Goal: Navigation & Orientation: Find specific page/section

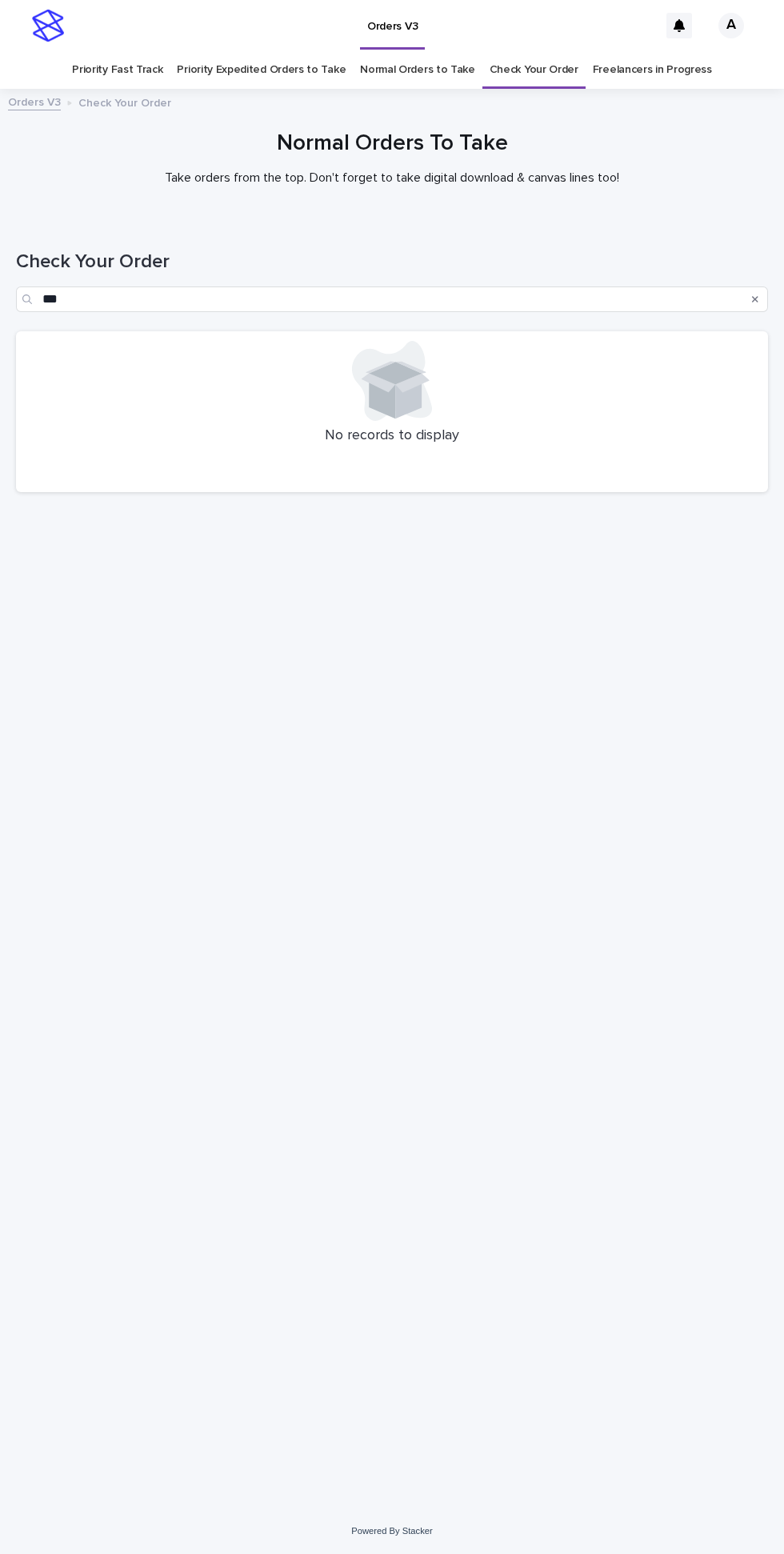
scroll to position [52, 0]
click at [54, 286] on input "***" at bounding box center [392, 298] width 752 height 25
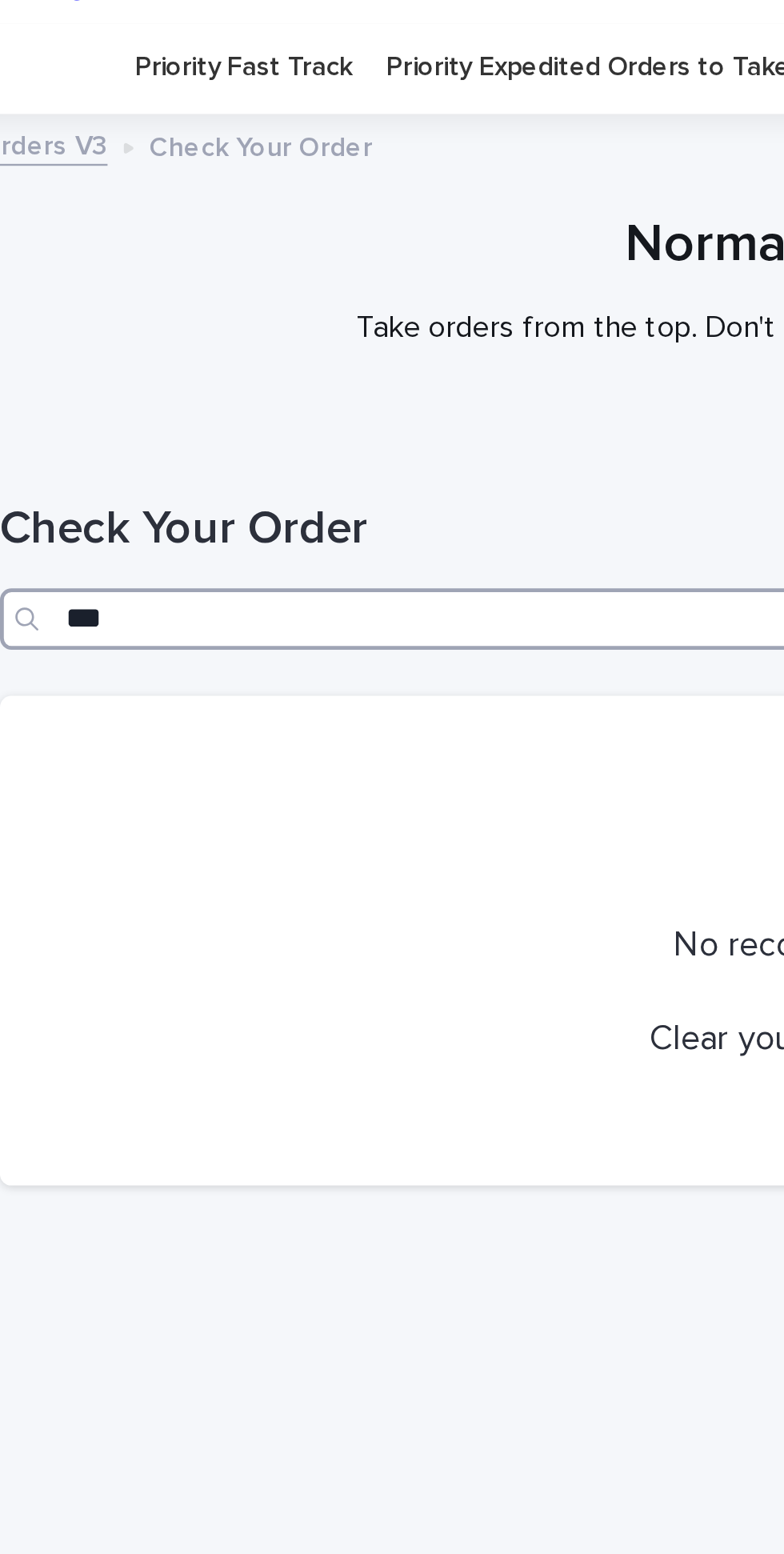
click at [57, 286] on input "***" at bounding box center [392, 298] width 752 height 25
click at [56, 286] on input "***" at bounding box center [392, 298] width 752 height 25
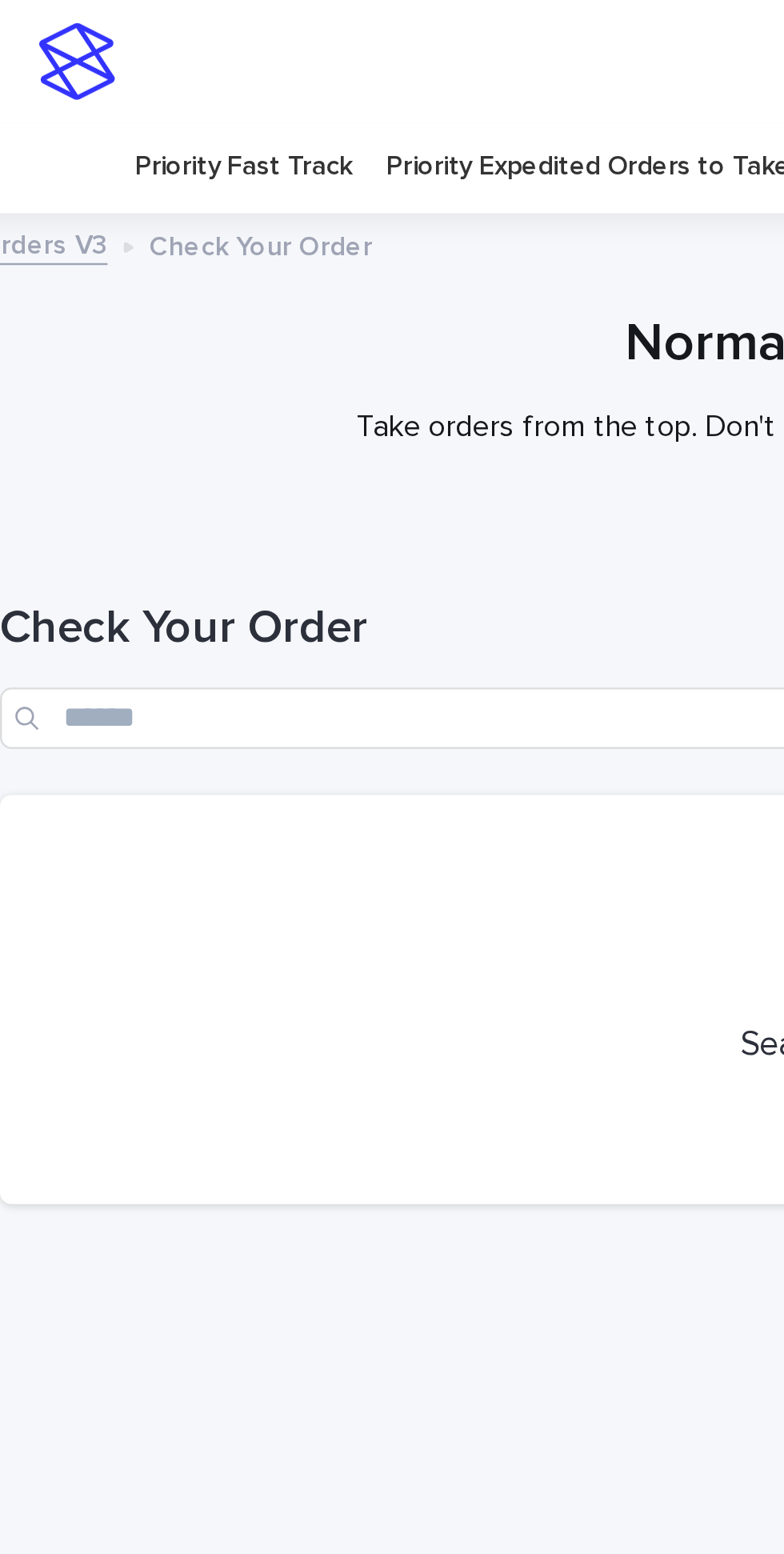
click at [234, 52] on link "Priority Expedited Orders to Take" at bounding box center [262, 70] width 169 height 38
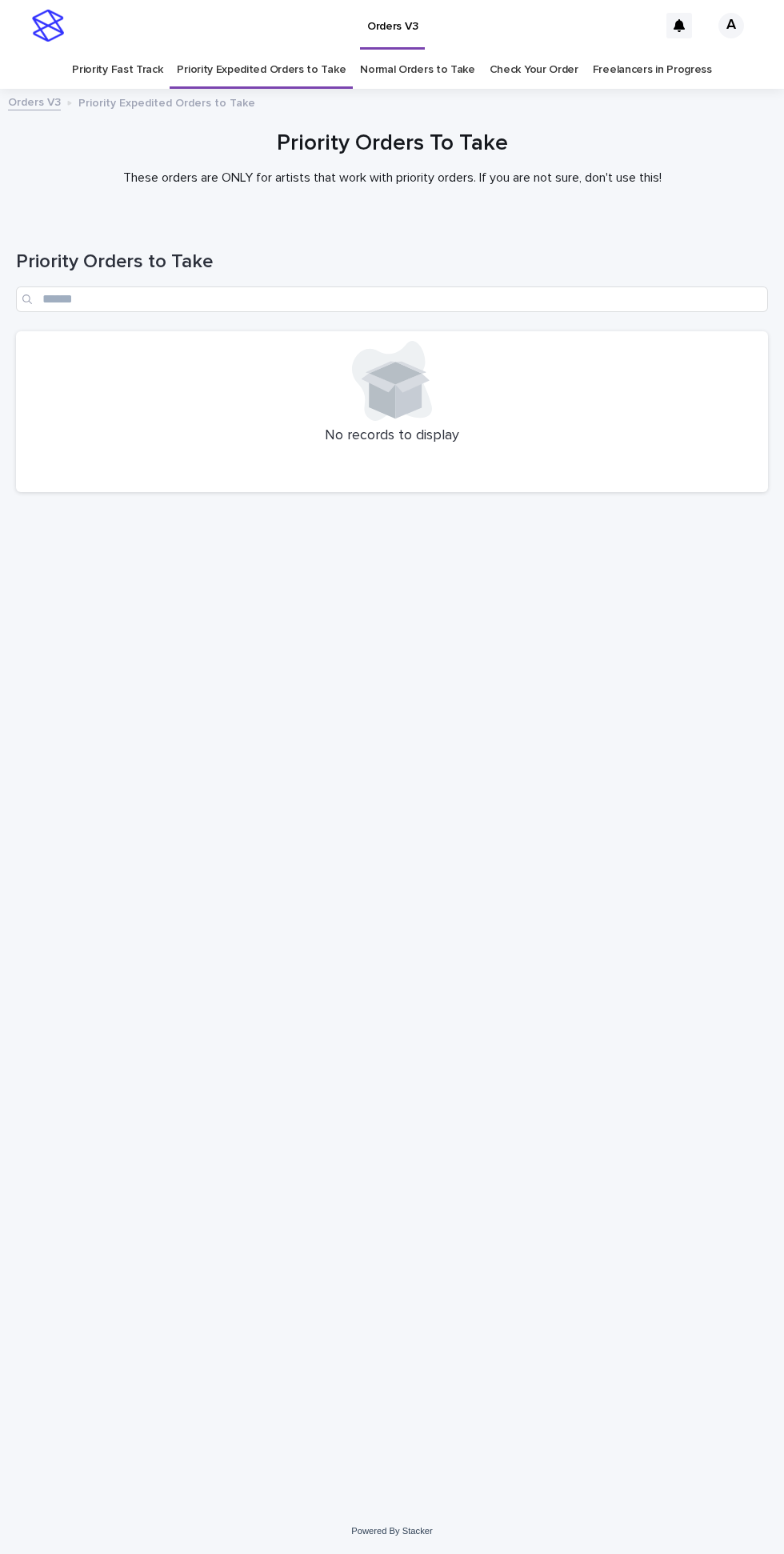
click at [424, 52] on link "Normal Orders to Take" at bounding box center [417, 70] width 115 height 38
click at [136, 52] on link "Priority Fast Track" at bounding box center [117, 70] width 90 height 38
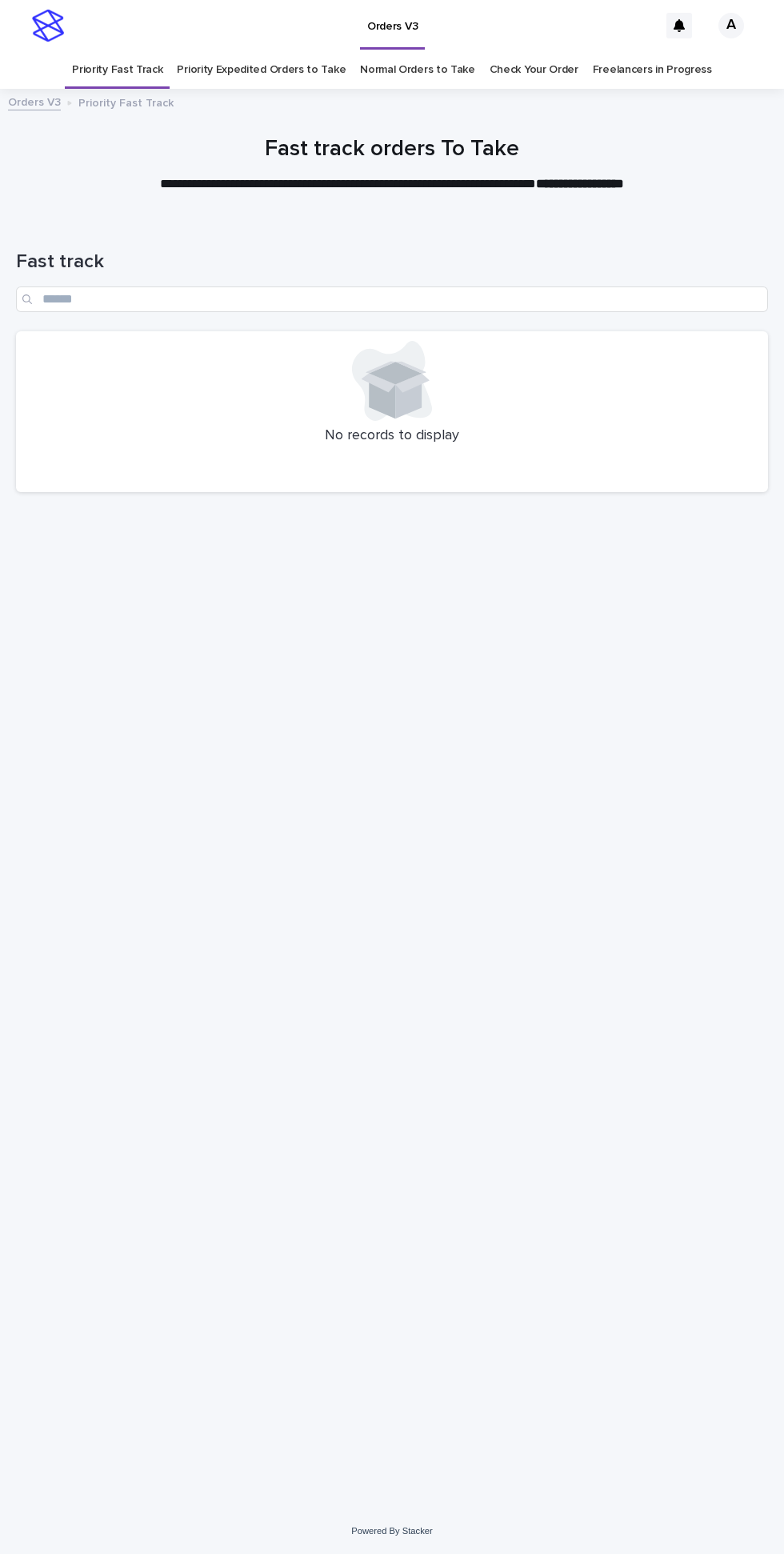
click at [408, 52] on link "Normal Orders to Take" at bounding box center [417, 70] width 115 height 38
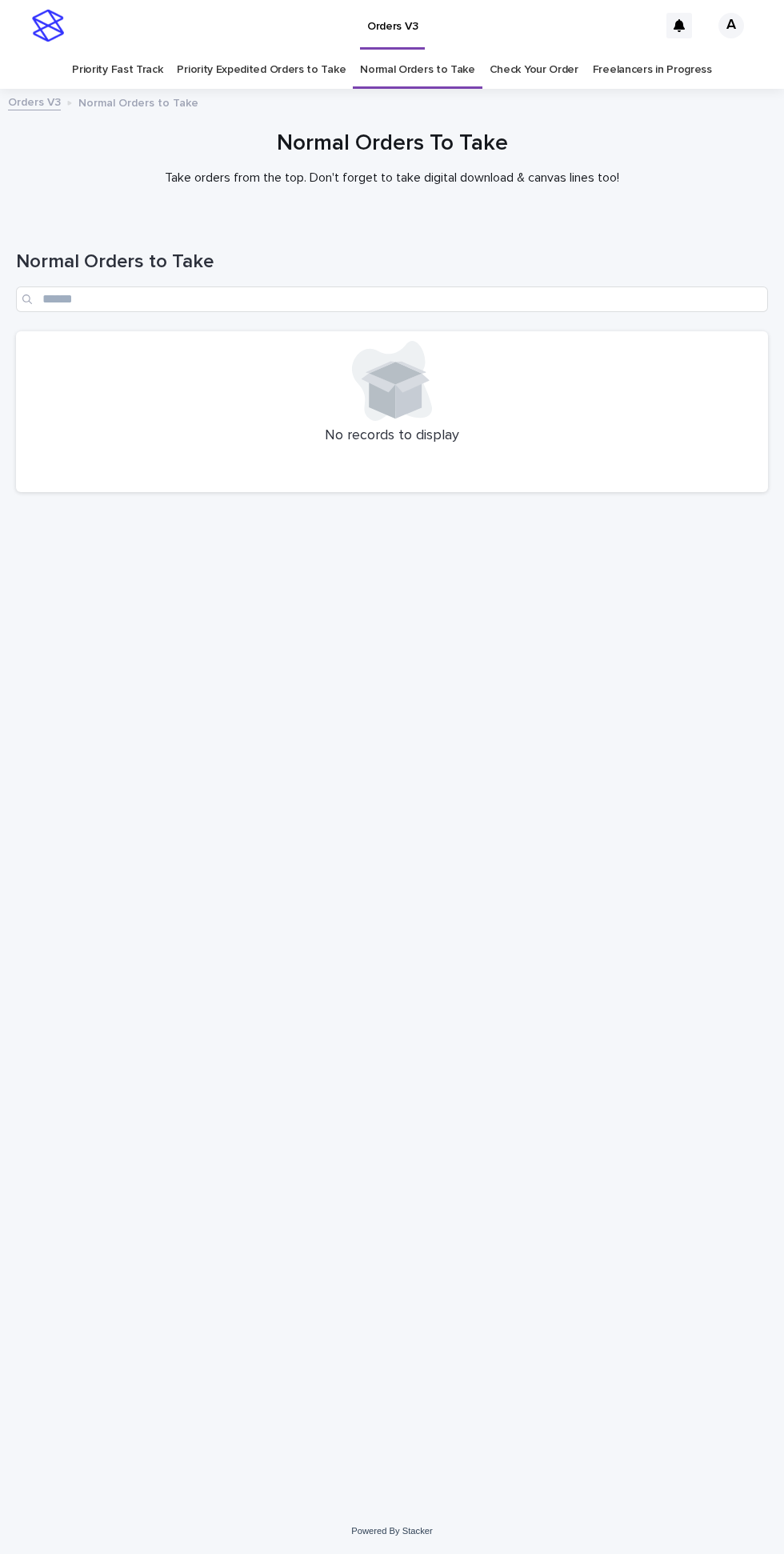
click at [242, 92] on div "Orders V3 Normal Orders to Take" at bounding box center [392, 103] width 784 height 23
click at [120, 52] on link "Priority Fast Track" at bounding box center [117, 70] width 90 height 38
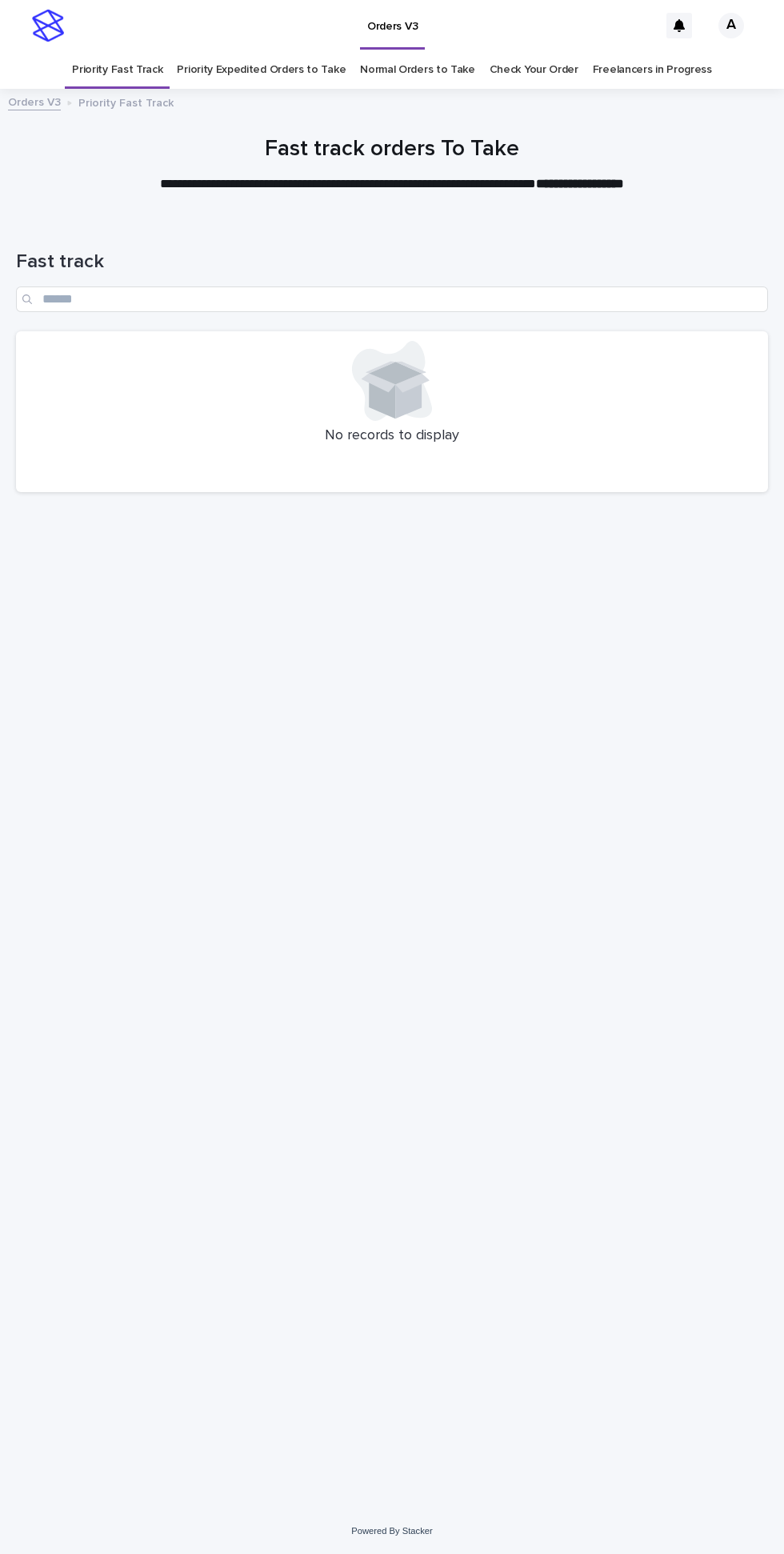
click at [249, 52] on link "Priority Expedited Orders to Take" at bounding box center [262, 70] width 169 height 38
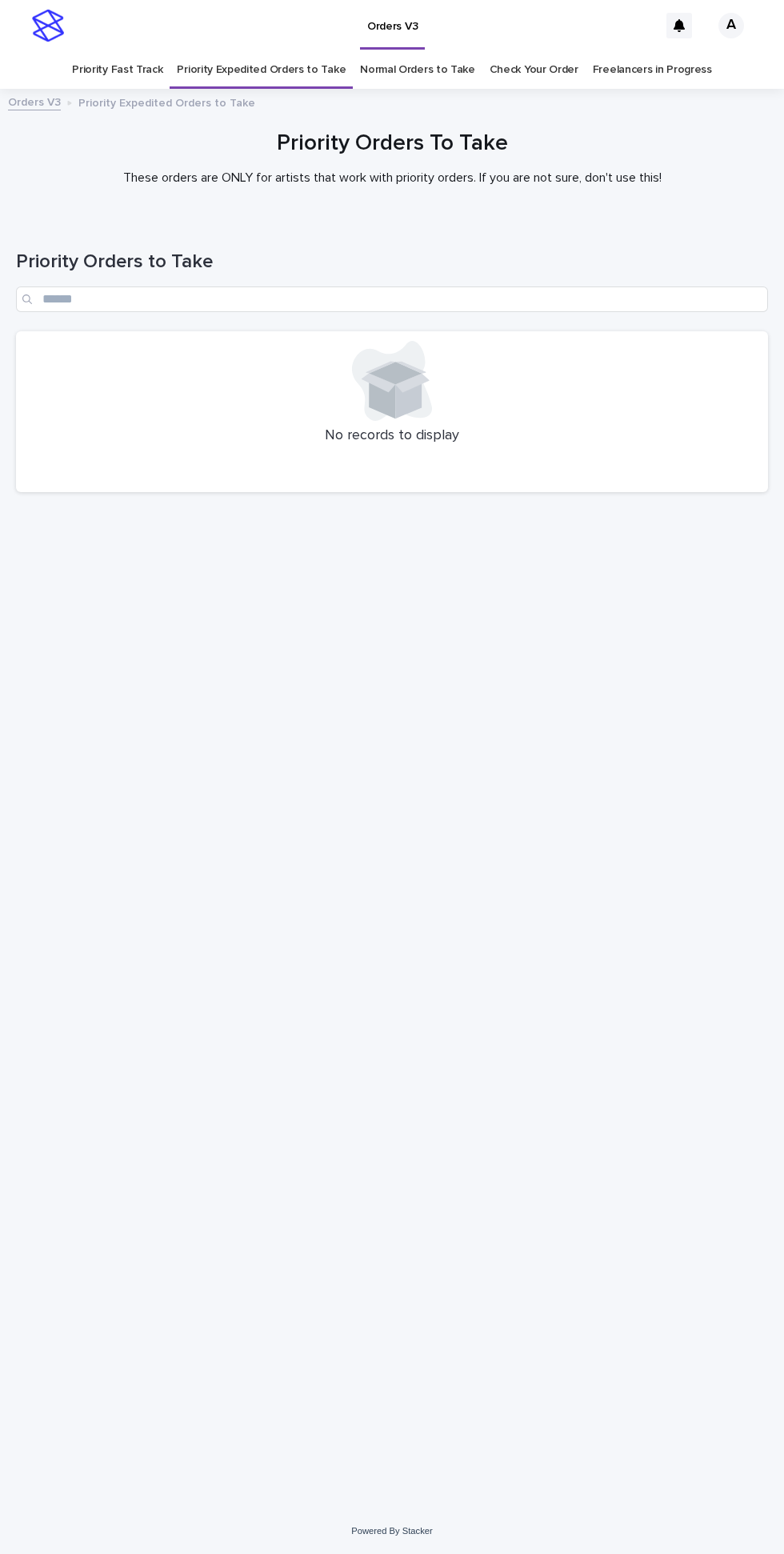
click at [422, 52] on link "Normal Orders to Take" at bounding box center [417, 70] width 115 height 38
click at [139, 52] on link "Priority Fast Track" at bounding box center [117, 70] width 90 height 38
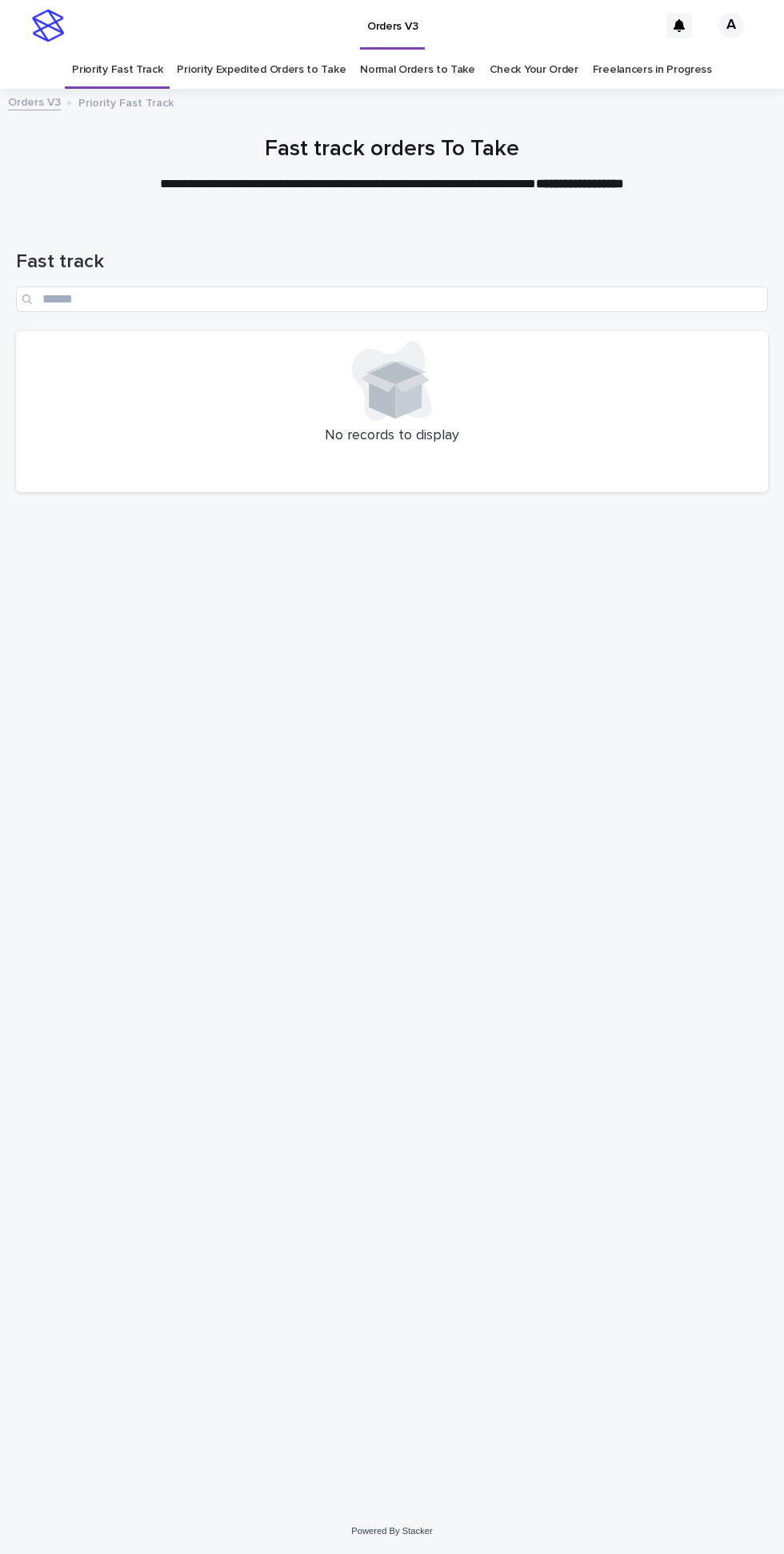
click at [272, 52] on link "Priority Expedited Orders to Take" at bounding box center [262, 70] width 169 height 38
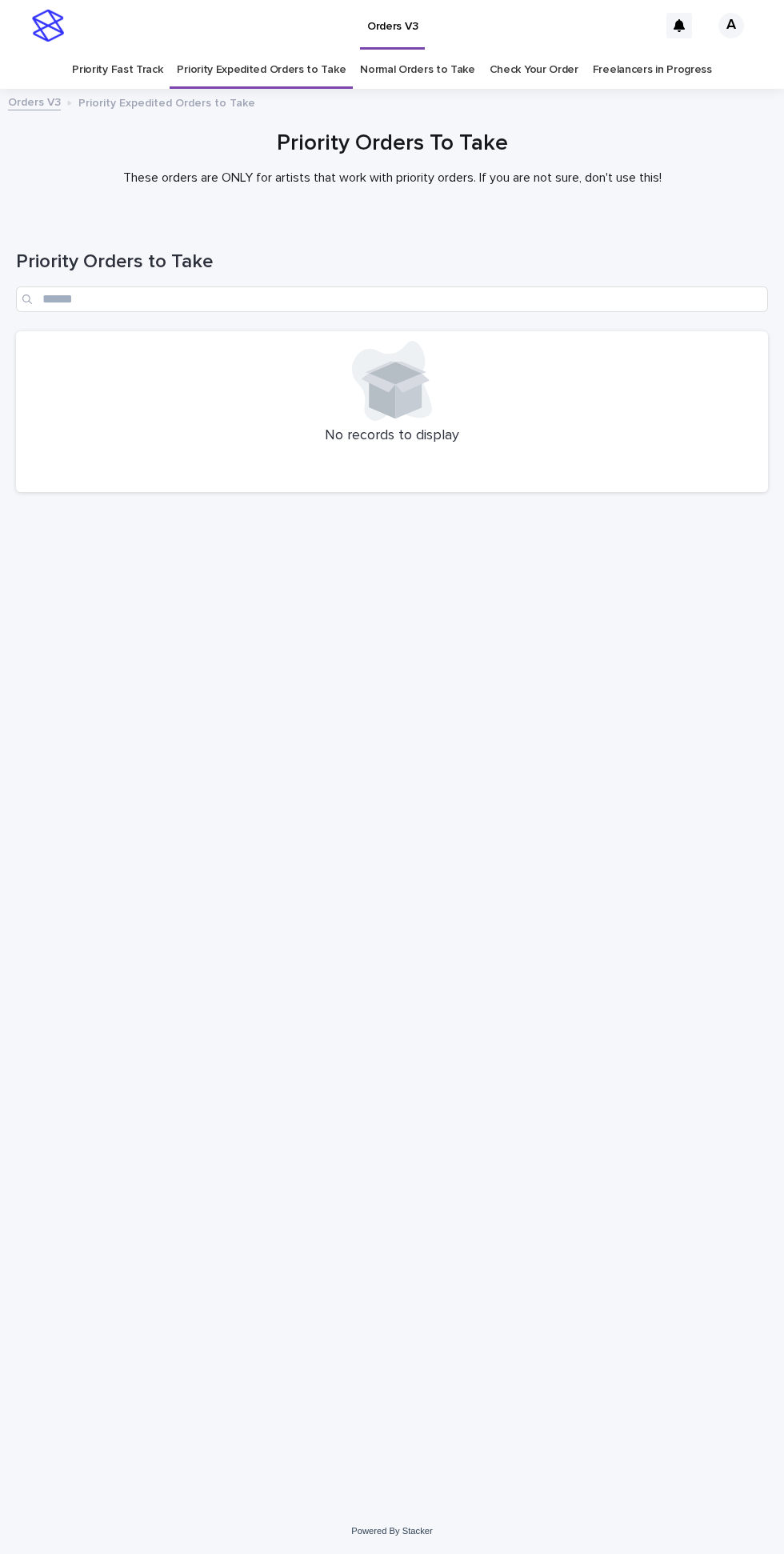
click at [413, 52] on link "Normal Orders to Take" at bounding box center [417, 70] width 115 height 38
click at [119, 52] on link "Priority Fast Track" at bounding box center [117, 70] width 90 height 38
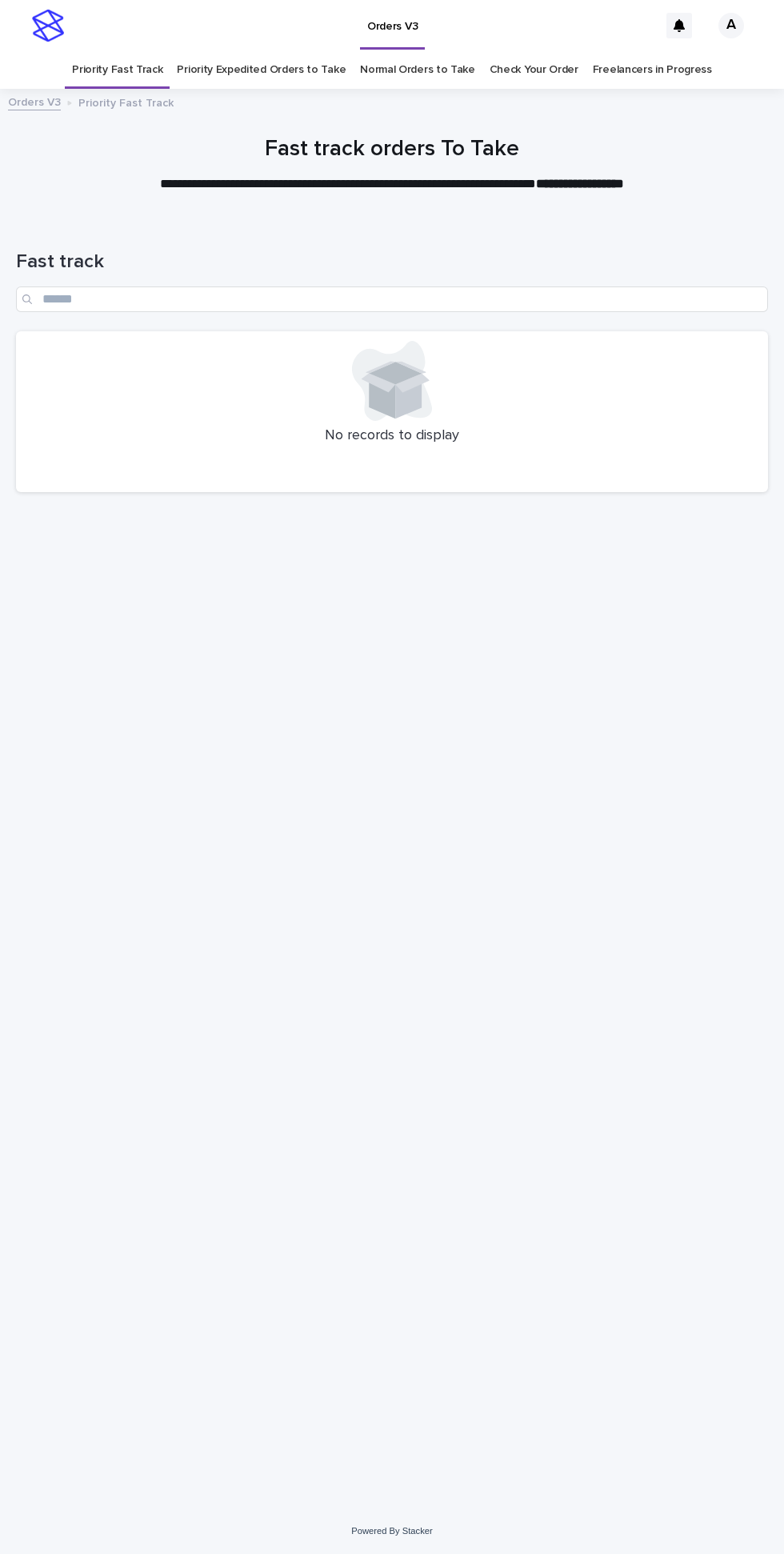
click at [276, 52] on link "Priority Expedited Orders to Take" at bounding box center [262, 70] width 169 height 38
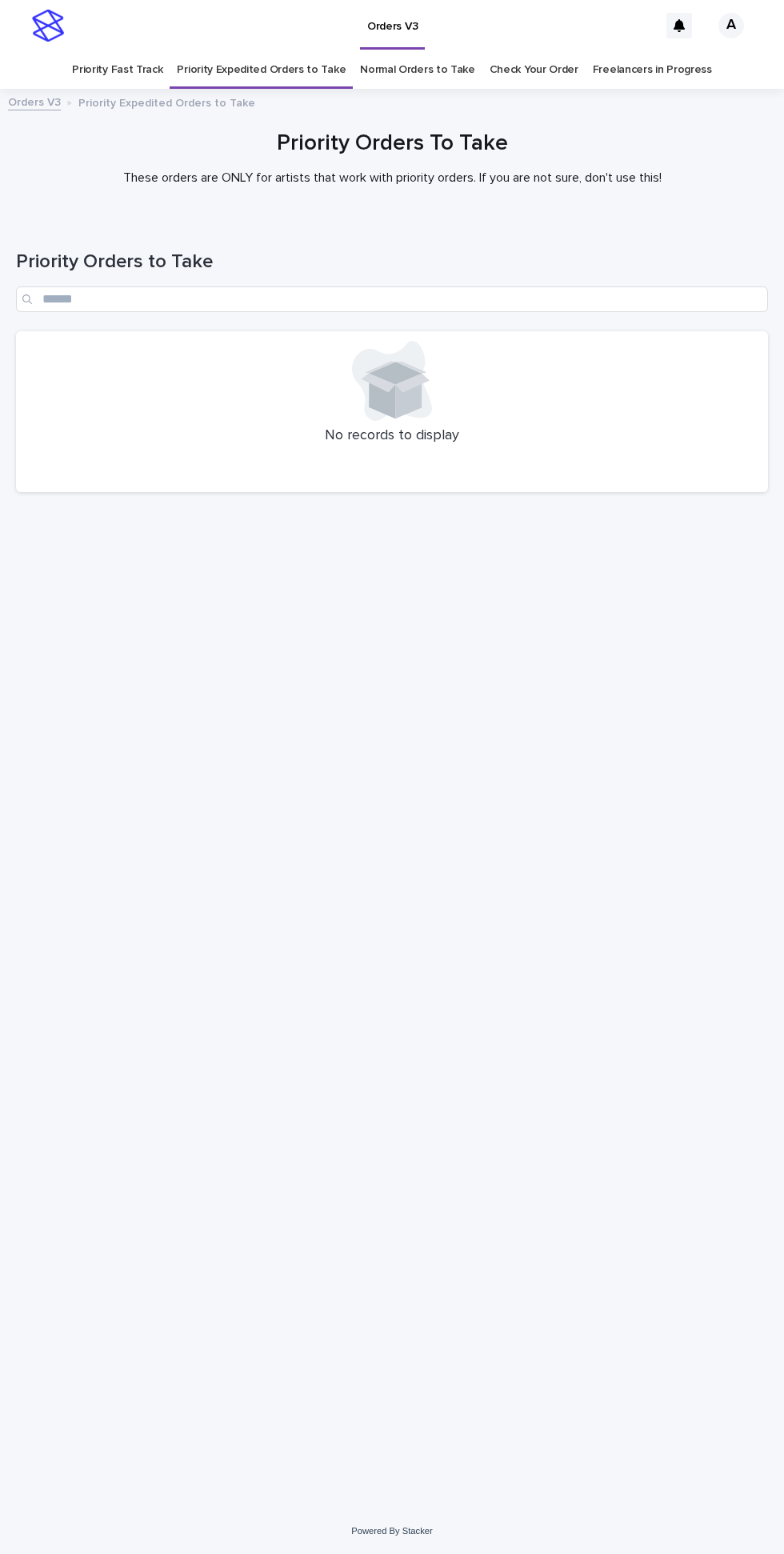
click at [410, 52] on link "Normal Orders to Take" at bounding box center [417, 70] width 115 height 38
click at [131, 52] on link "Priority Fast Track" at bounding box center [117, 70] width 90 height 38
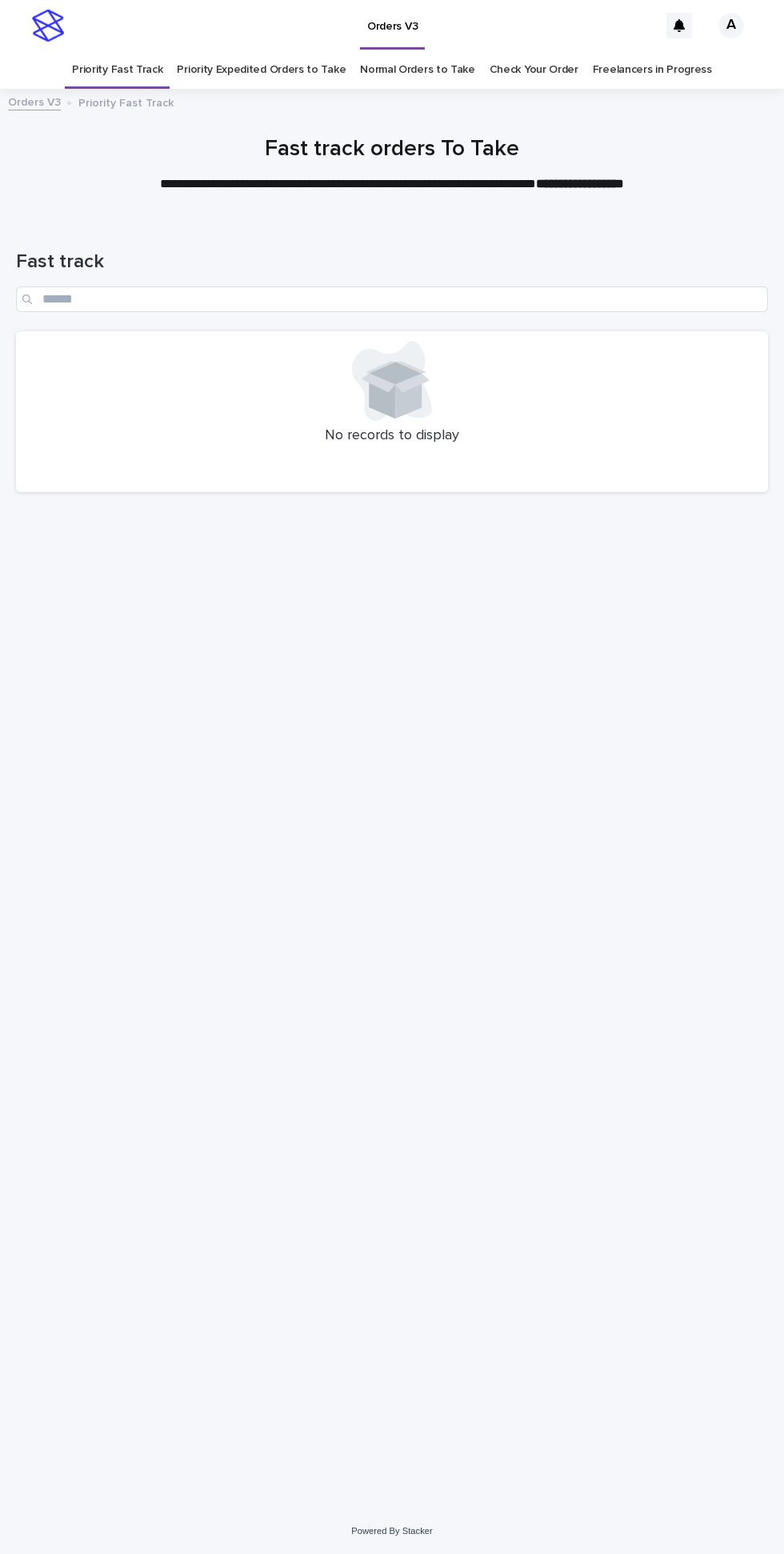
click at [265, 52] on link "Priority Expedited Orders to Take" at bounding box center [262, 70] width 169 height 38
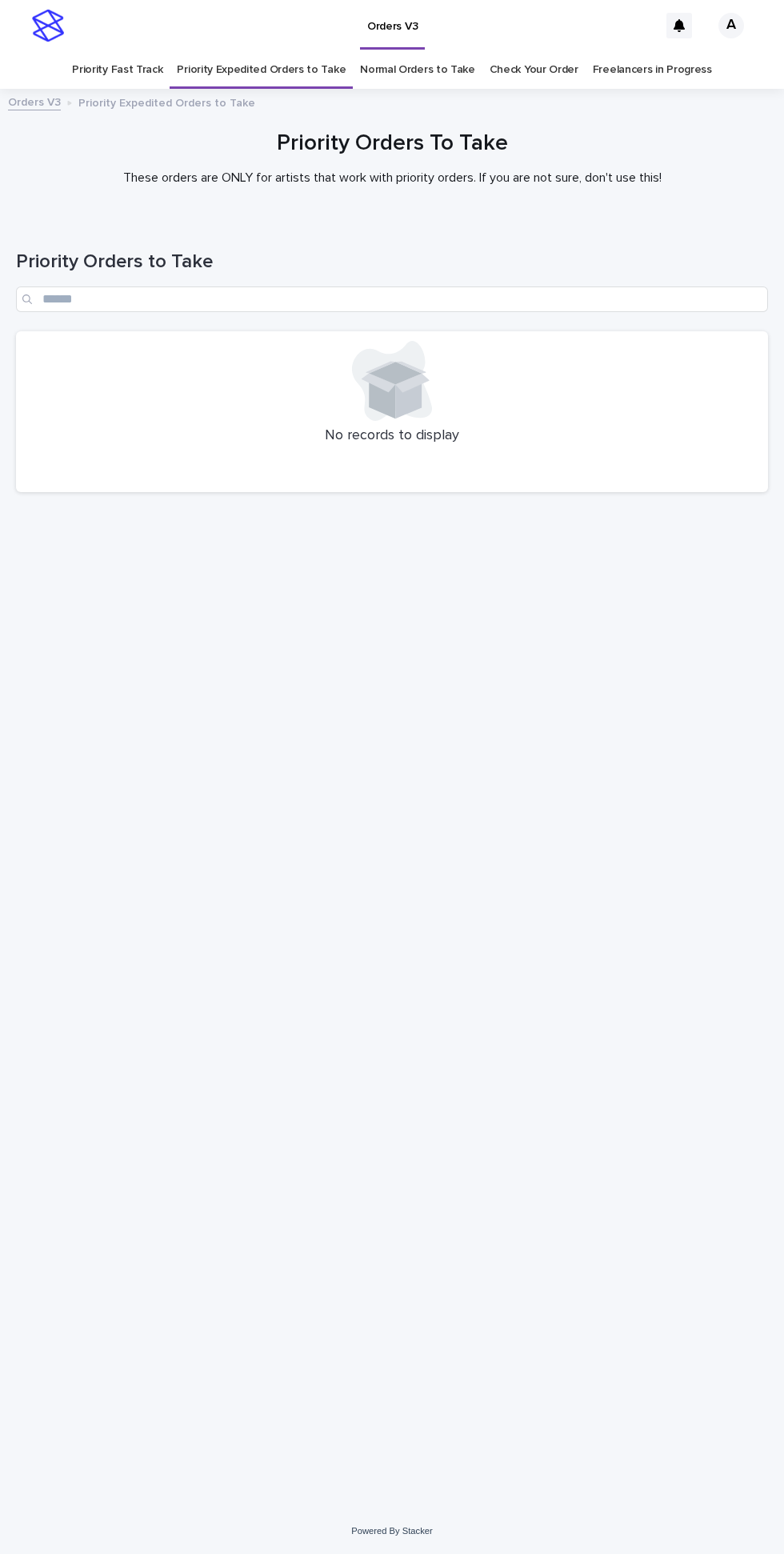
click at [417, 52] on link "Normal Orders to Take" at bounding box center [417, 70] width 115 height 38
click at [135, 52] on link "Priority Fast Track" at bounding box center [117, 70] width 90 height 38
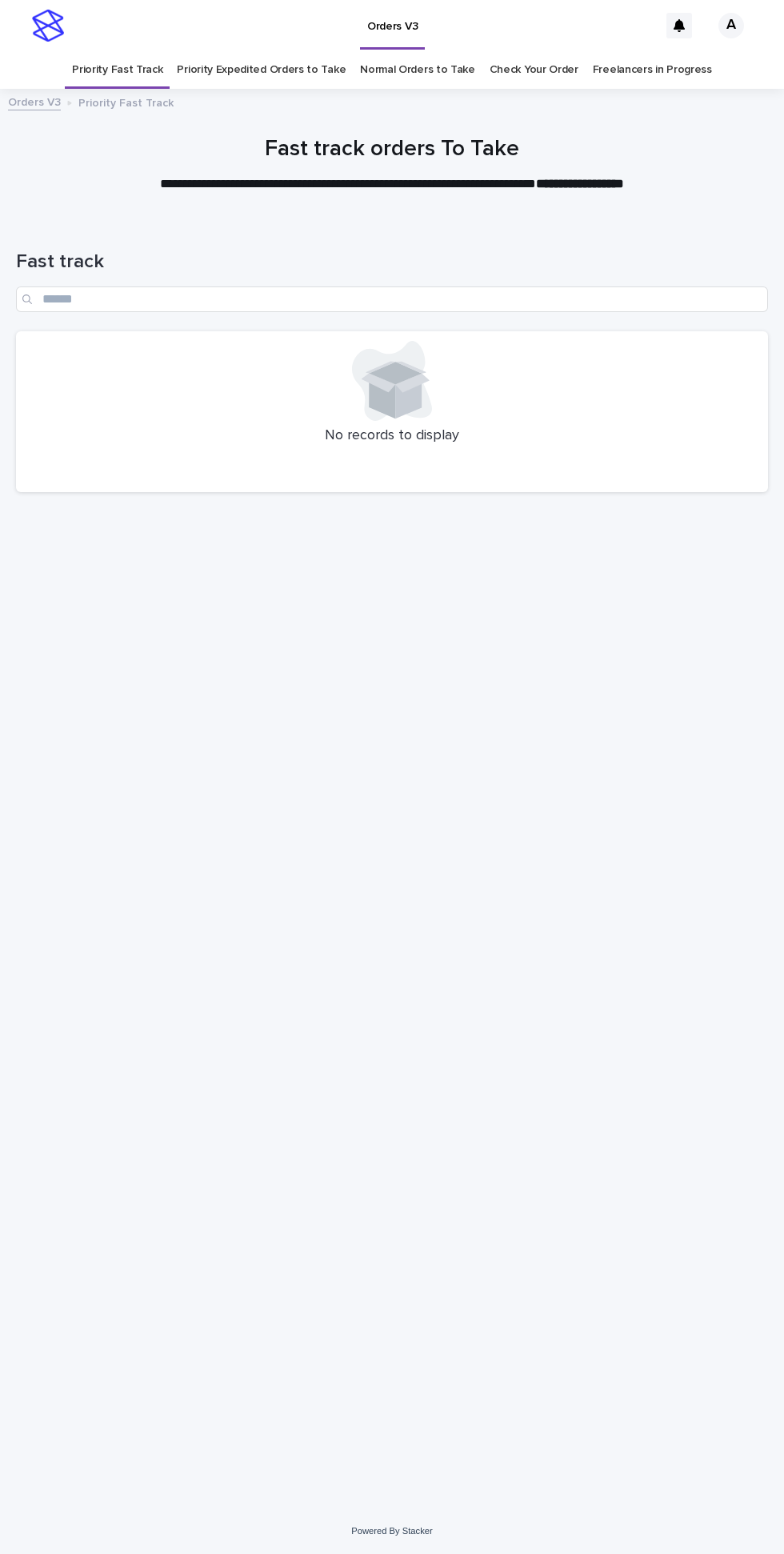
click at [262, 52] on link "Priority Expedited Orders to Take" at bounding box center [262, 70] width 169 height 38
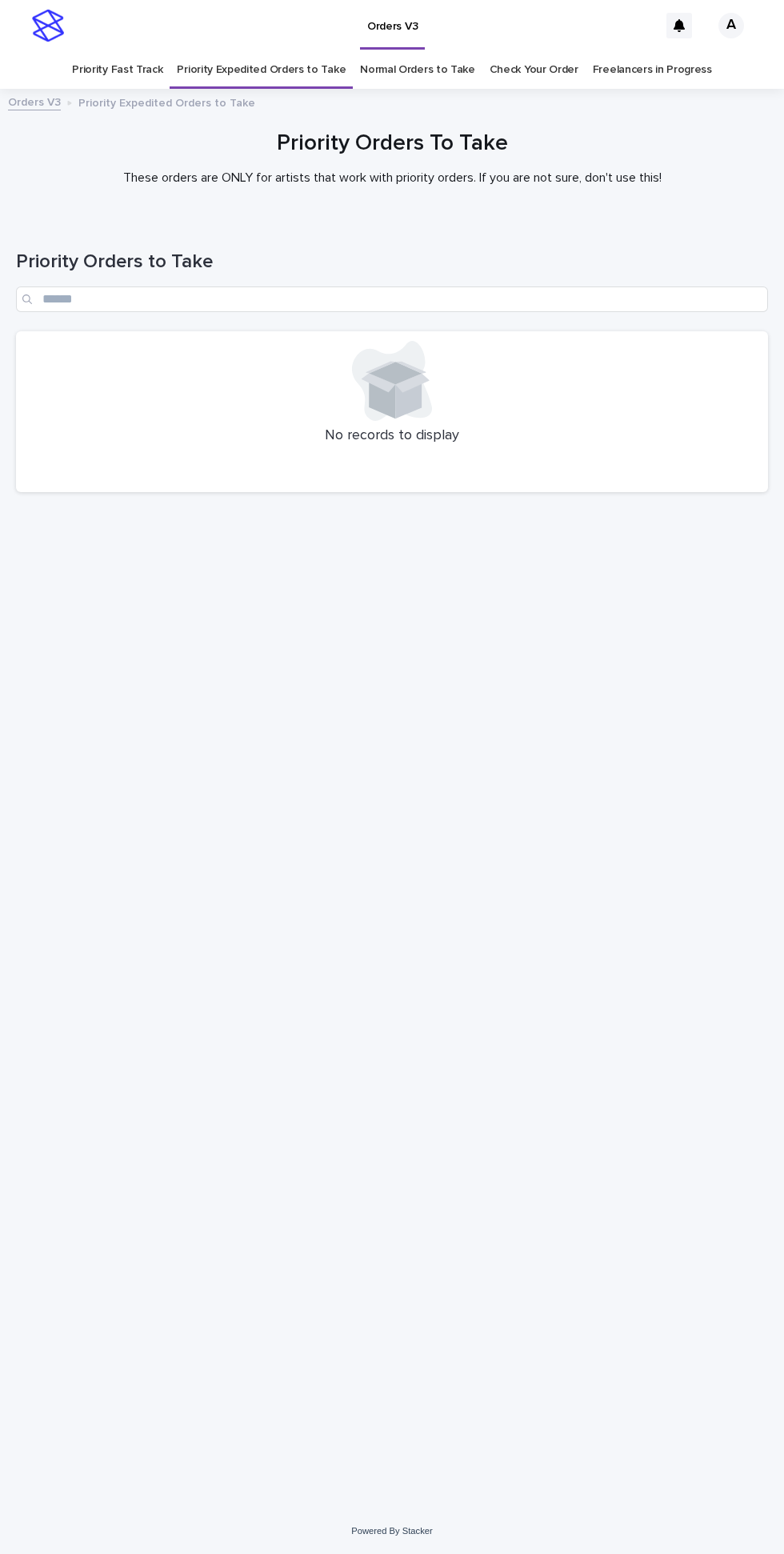
click at [417, 52] on link "Normal Orders to Take" at bounding box center [417, 70] width 115 height 38
click at [132, 52] on link "Priority Fast Track" at bounding box center [117, 70] width 90 height 38
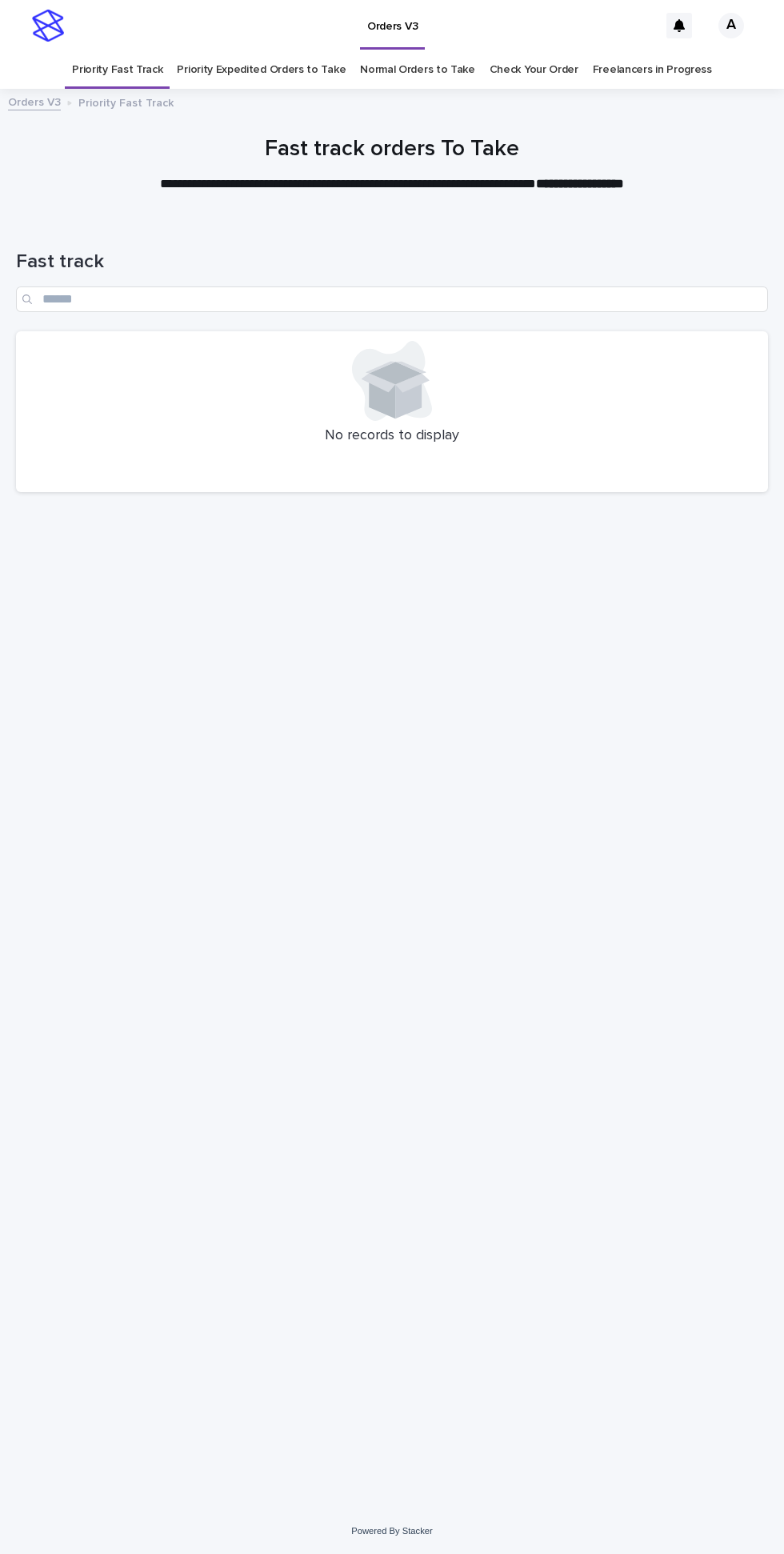
click at [266, 52] on link "Priority Expedited Orders to Take" at bounding box center [262, 70] width 169 height 38
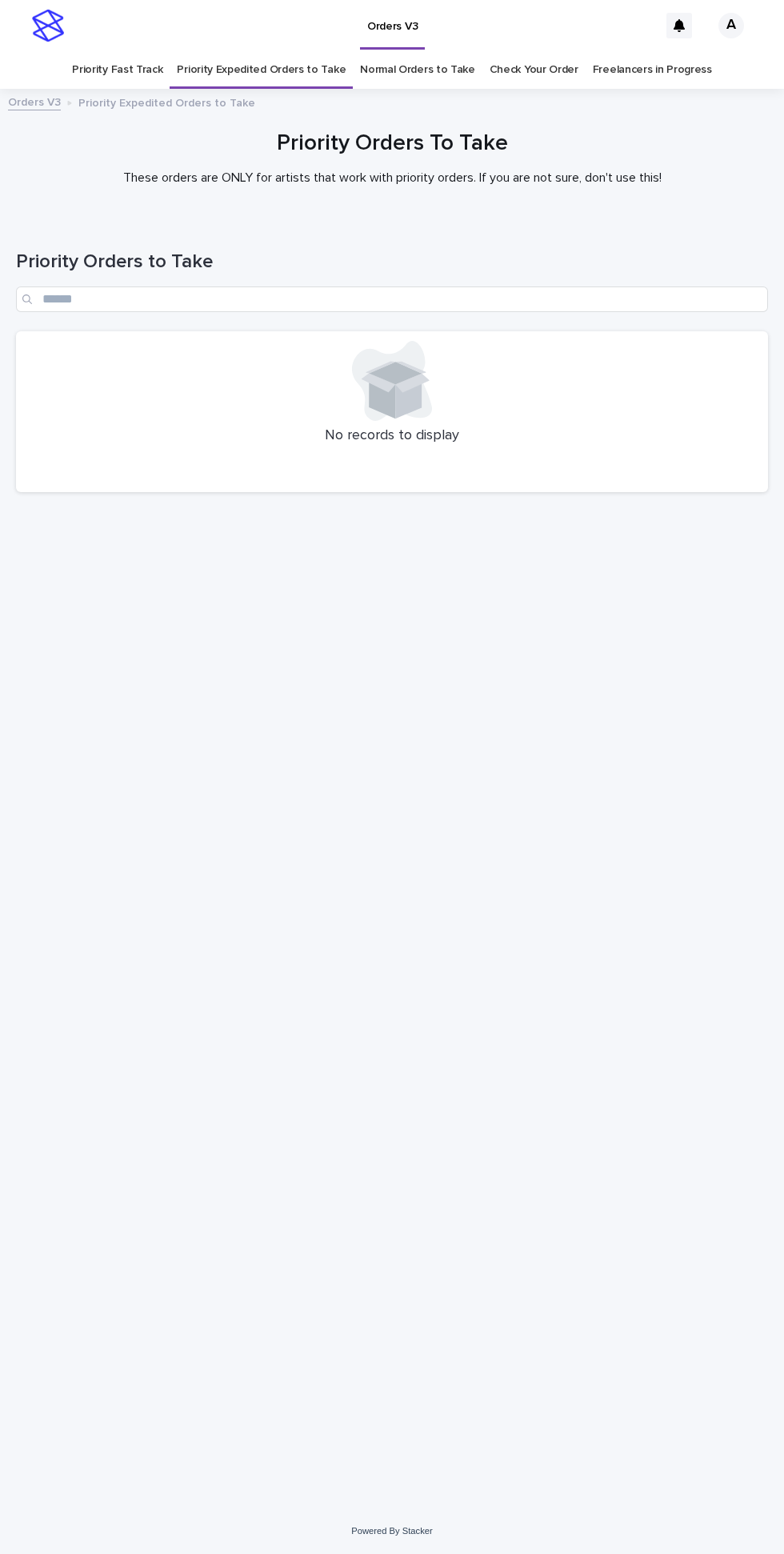
click at [431, 52] on link "Normal Orders to Take" at bounding box center [417, 70] width 115 height 38
click at [132, 52] on link "Priority Fast Track" at bounding box center [117, 70] width 90 height 38
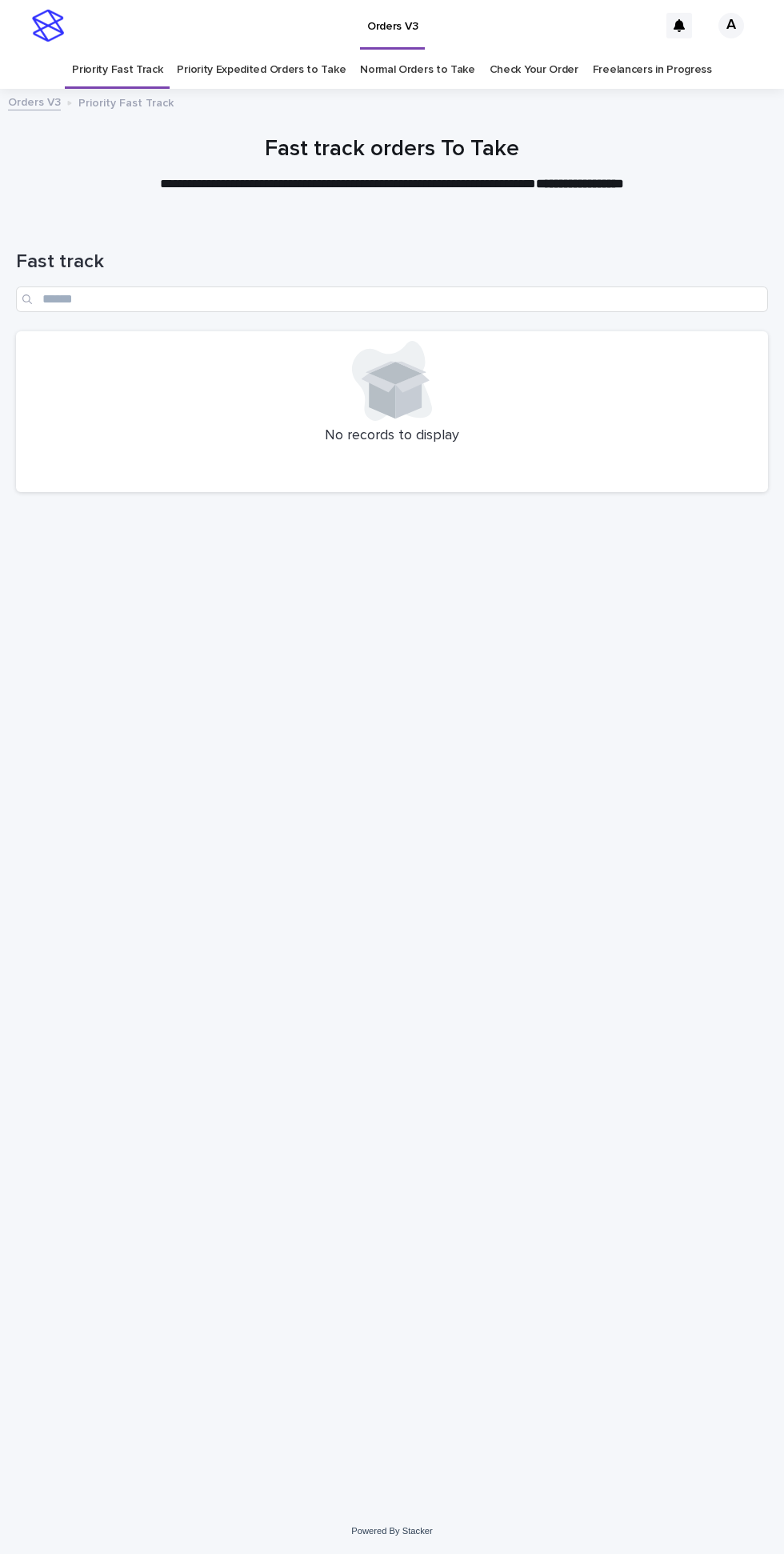
click at [235, 52] on link "Priority Expedited Orders to Take" at bounding box center [262, 70] width 169 height 38
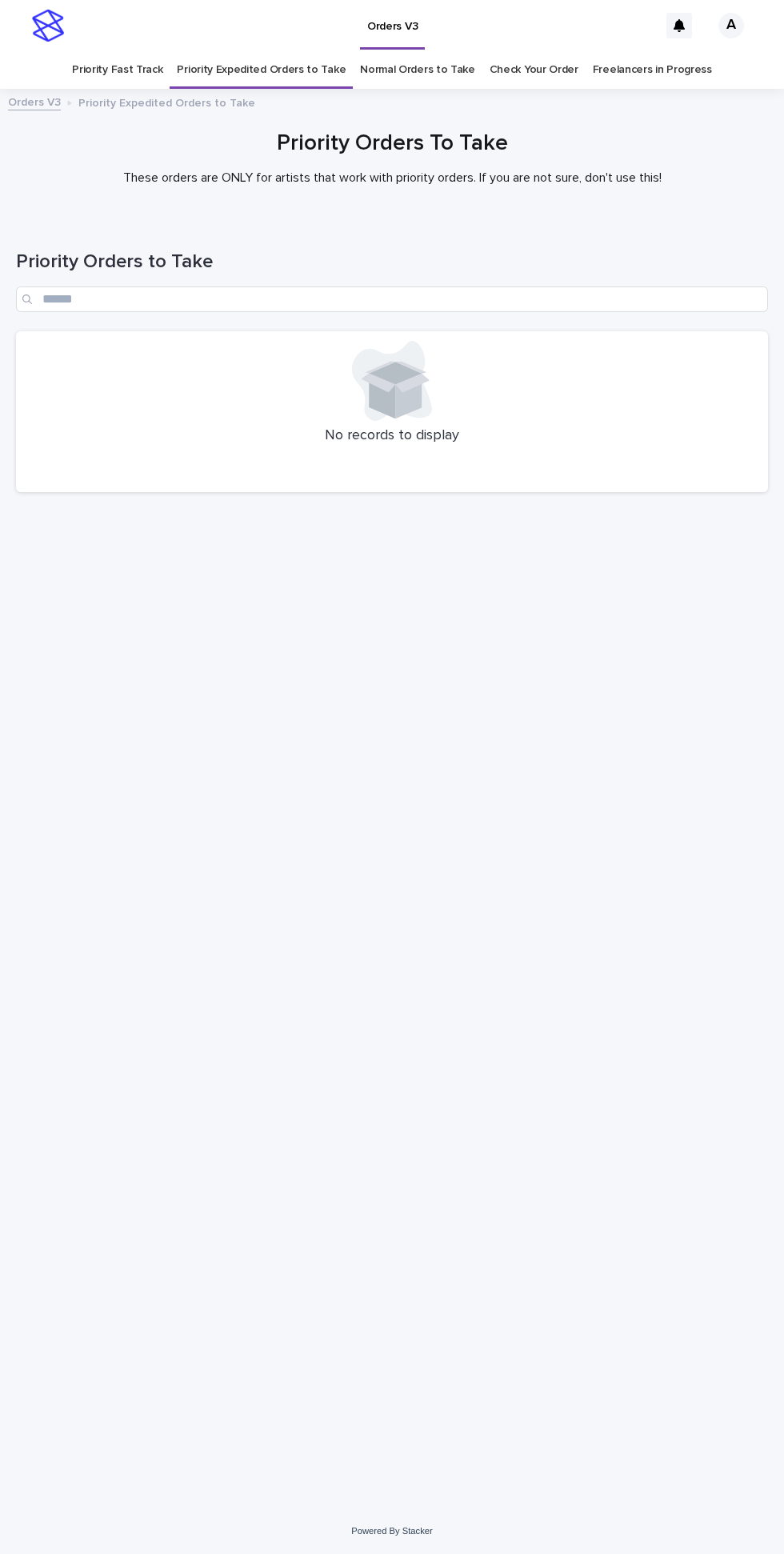
click at [399, 52] on link "Normal Orders to Take" at bounding box center [417, 70] width 115 height 38
click at [133, 52] on link "Priority Fast Track" at bounding box center [117, 70] width 90 height 38
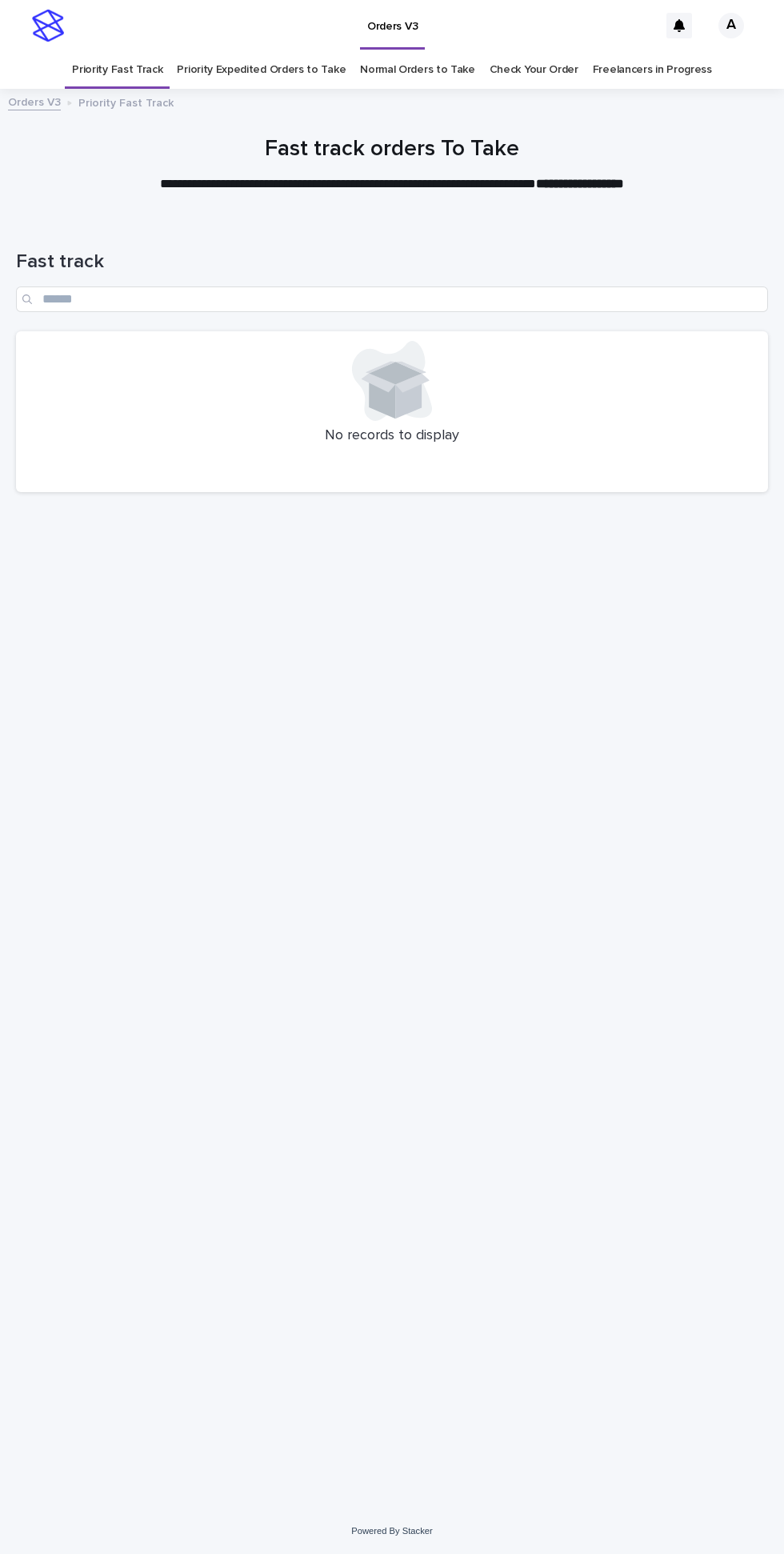
click at [254, 52] on link "Priority Expedited Orders to Take" at bounding box center [262, 70] width 169 height 38
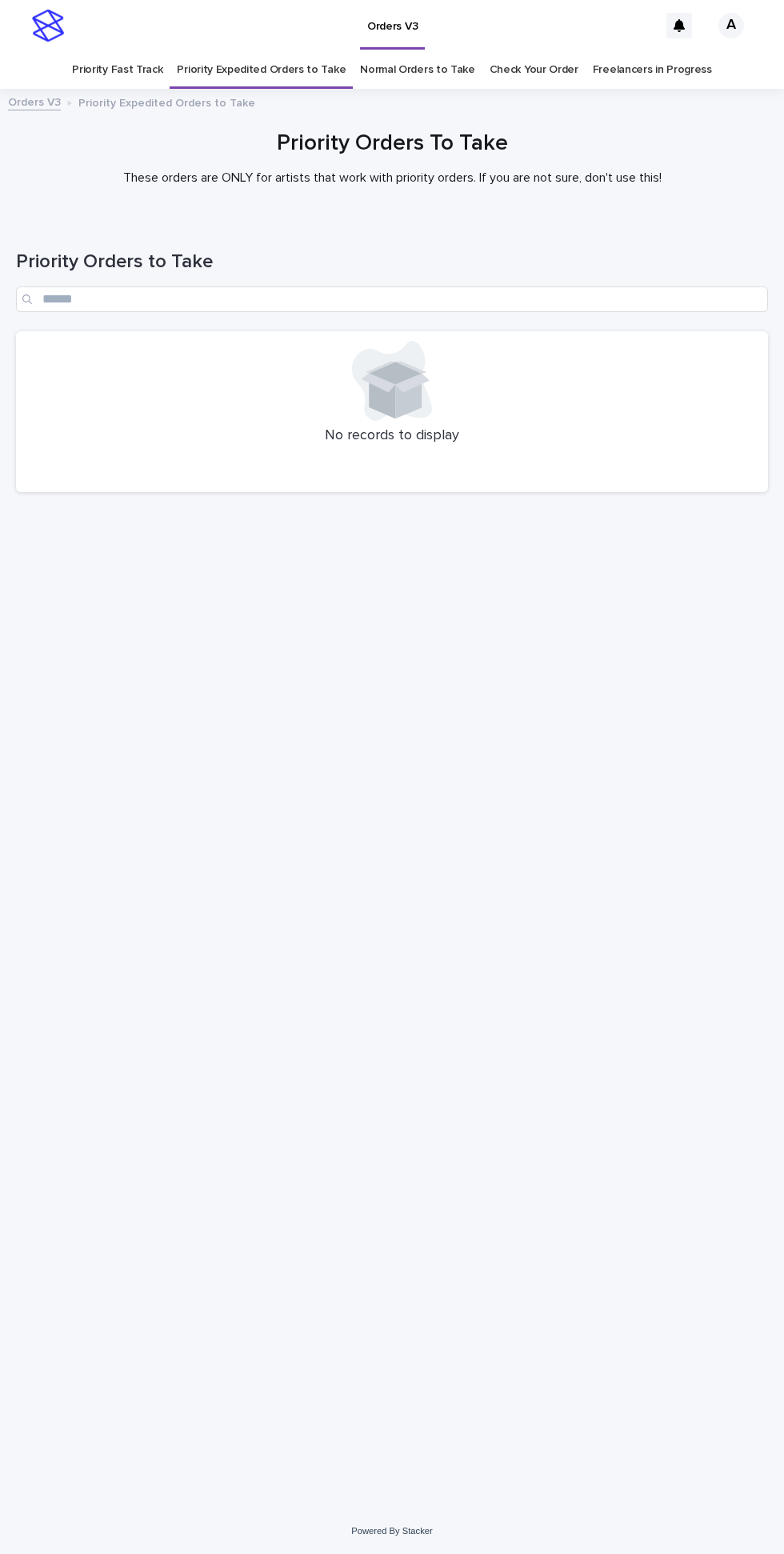
click at [396, 52] on link "Normal Orders to Take" at bounding box center [417, 70] width 115 height 38
click at [133, 52] on link "Priority Fast Track" at bounding box center [117, 70] width 90 height 38
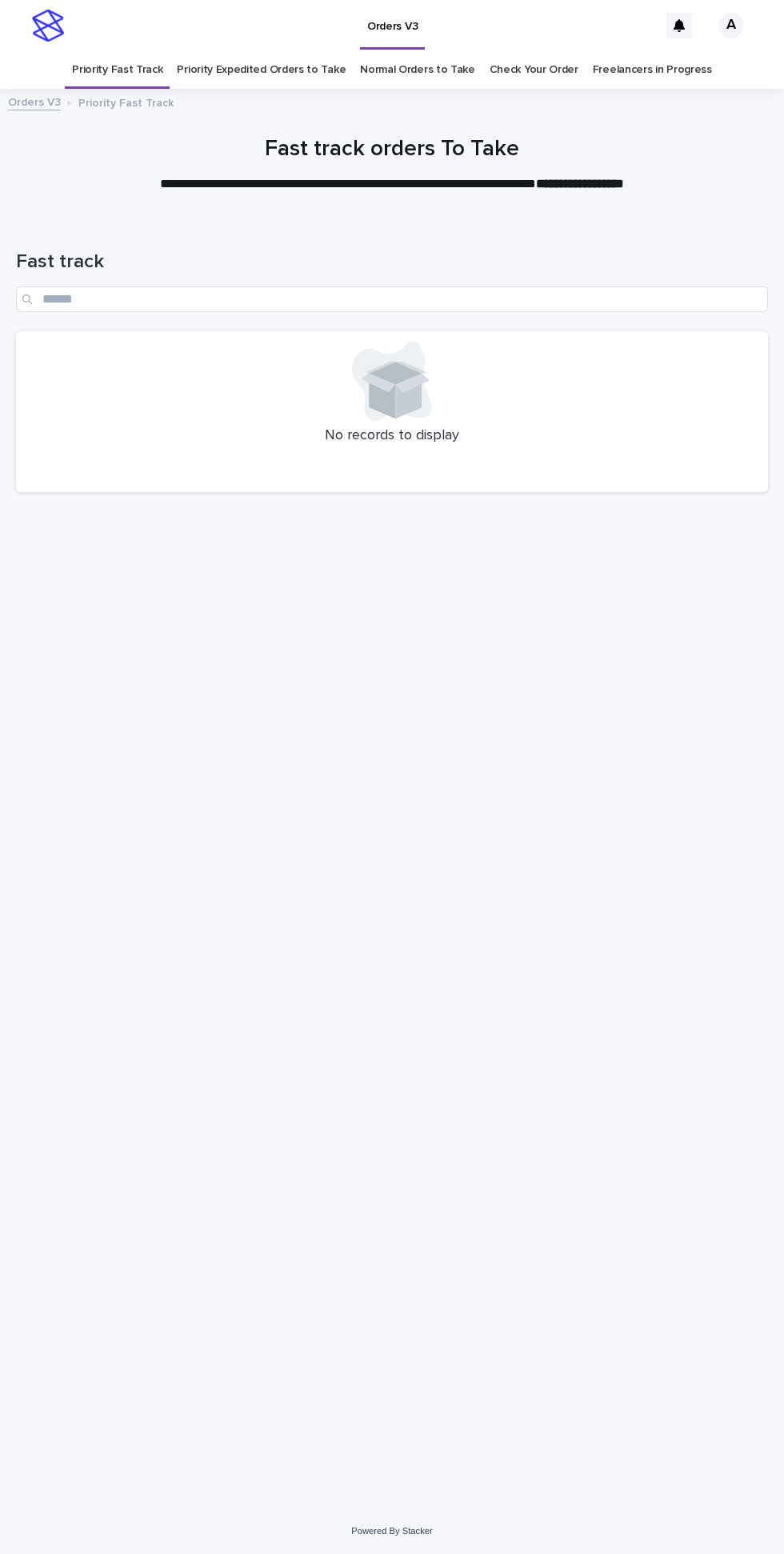
click at [248, 52] on link "Priority Expedited Orders to Take" at bounding box center [262, 70] width 169 height 38
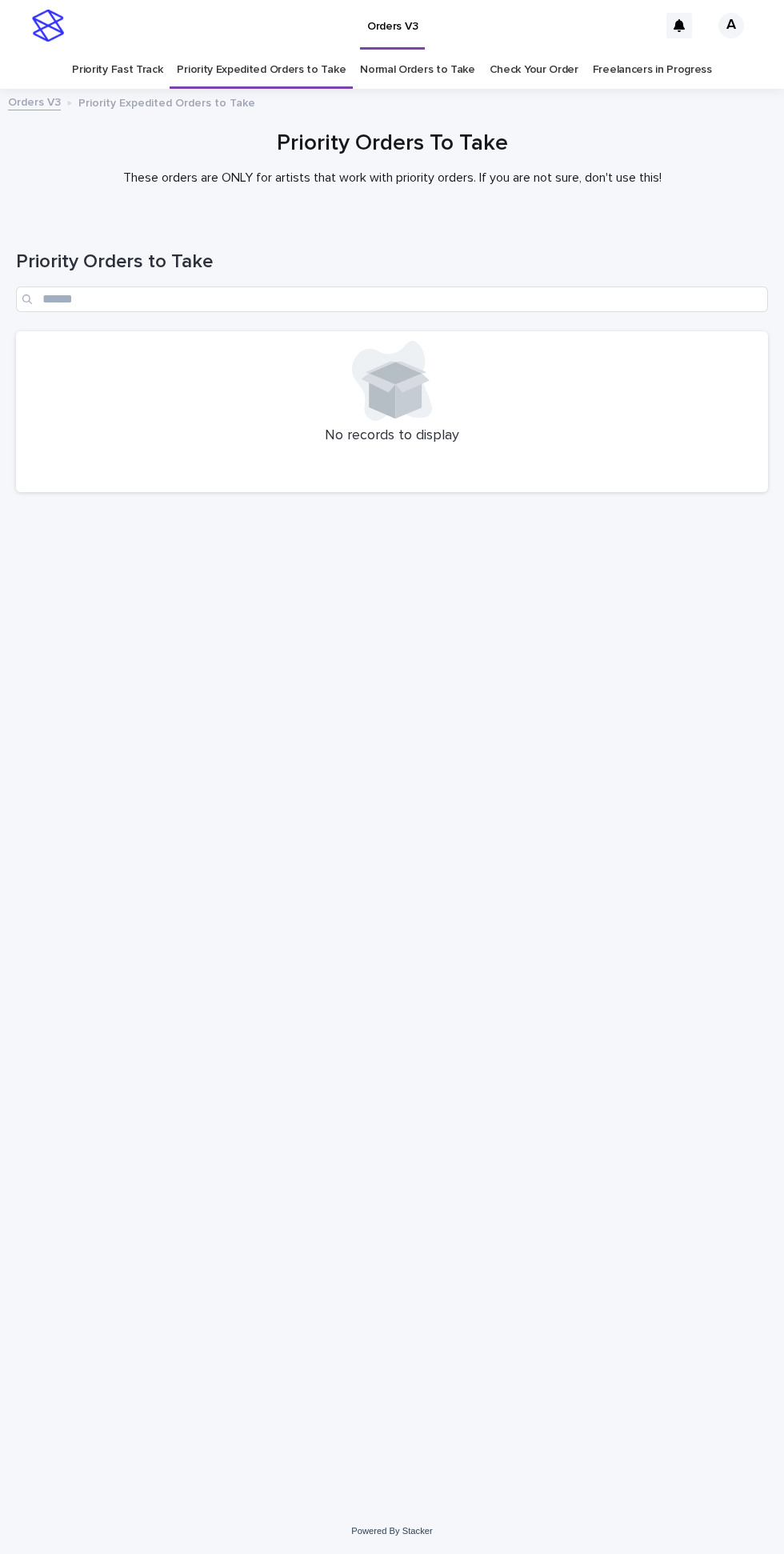
click at [393, 52] on link "Normal Orders to Take" at bounding box center [417, 70] width 115 height 38
click at [140, 52] on link "Priority Fast Track" at bounding box center [117, 70] width 90 height 38
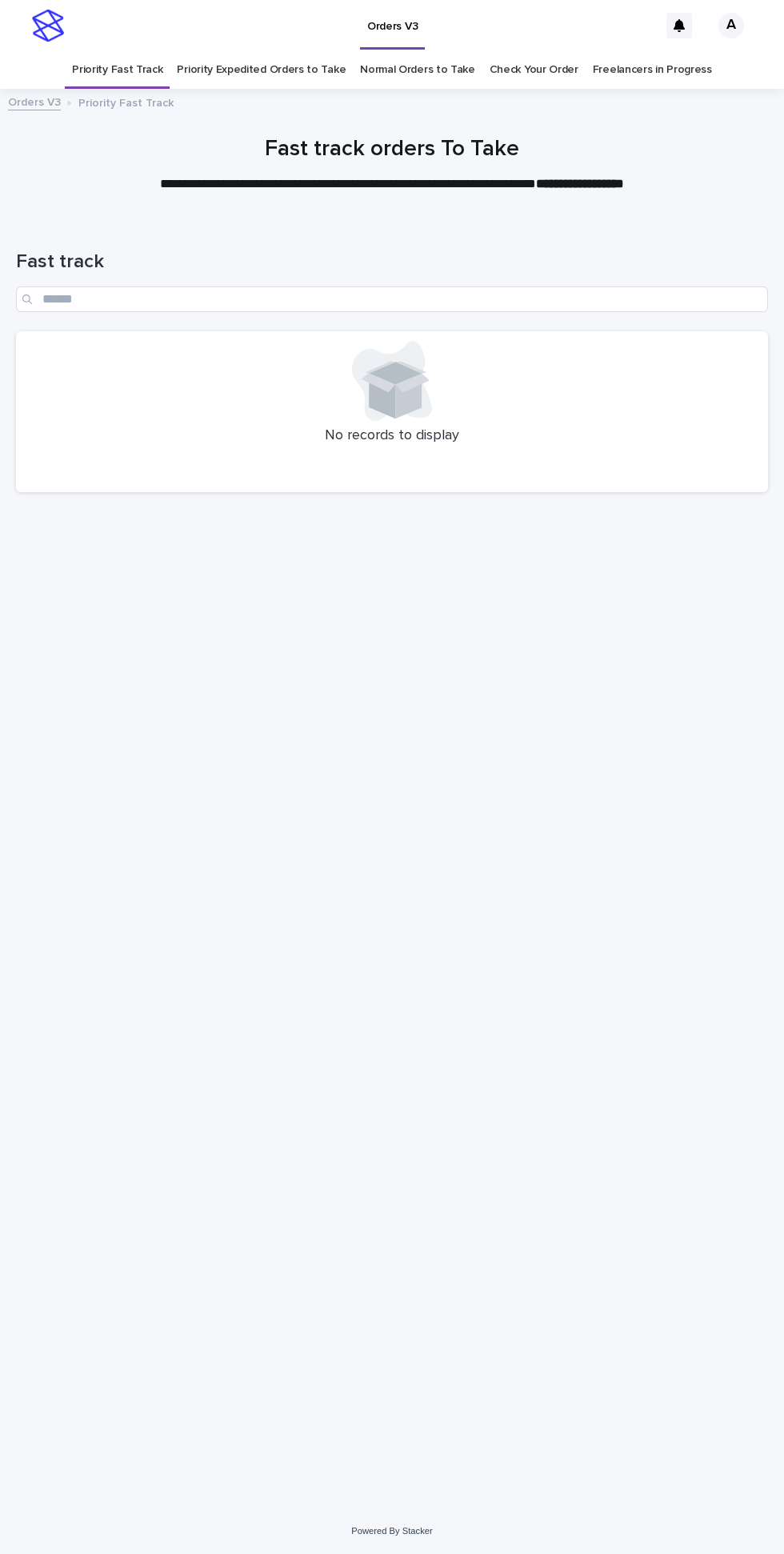
click at [250, 52] on link "Priority Expedited Orders to Take" at bounding box center [262, 70] width 169 height 38
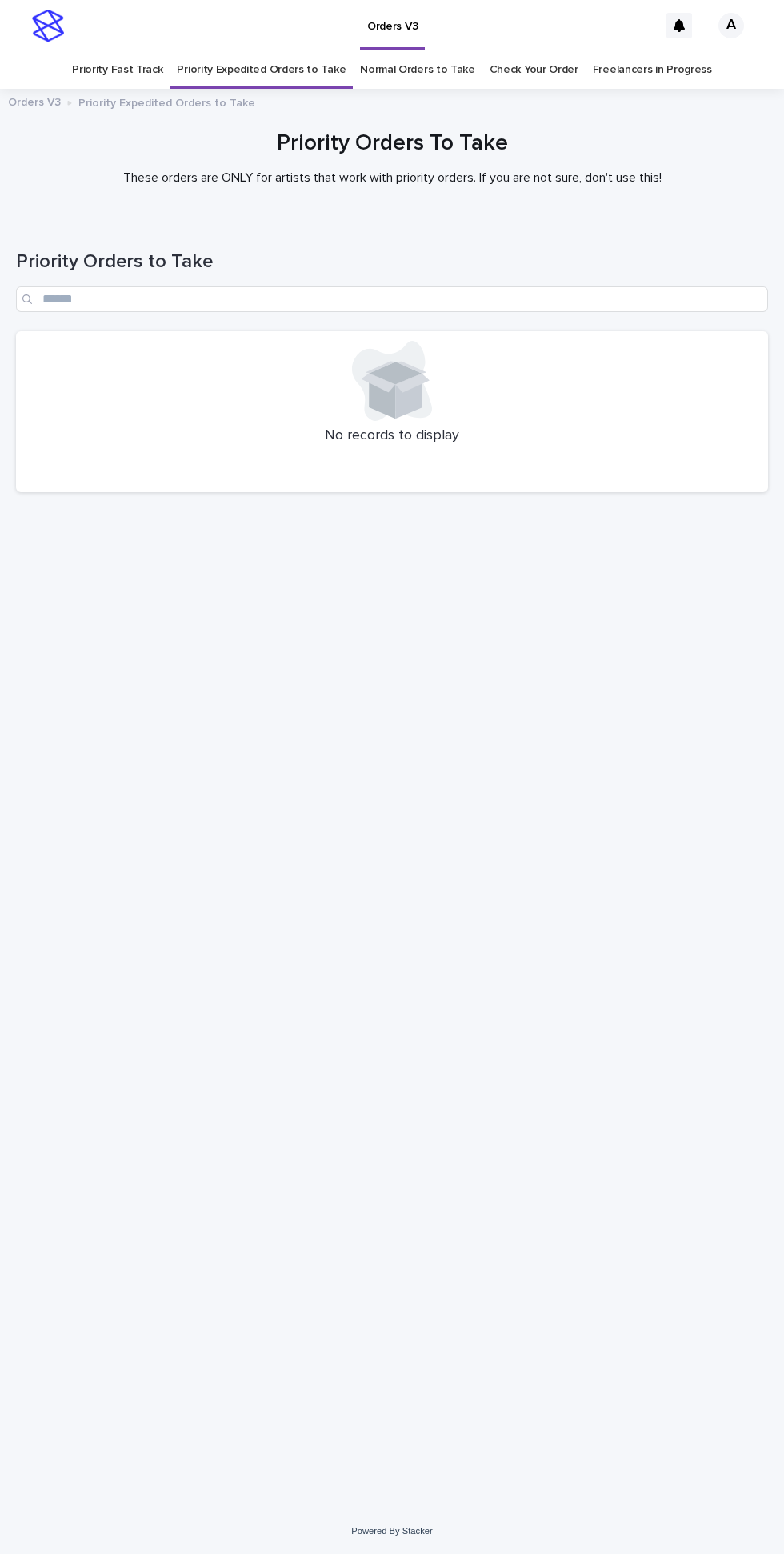
click at [410, 52] on link "Normal Orders to Take" at bounding box center [417, 70] width 115 height 38
click at [139, 52] on link "Priority Fast Track" at bounding box center [117, 70] width 90 height 38
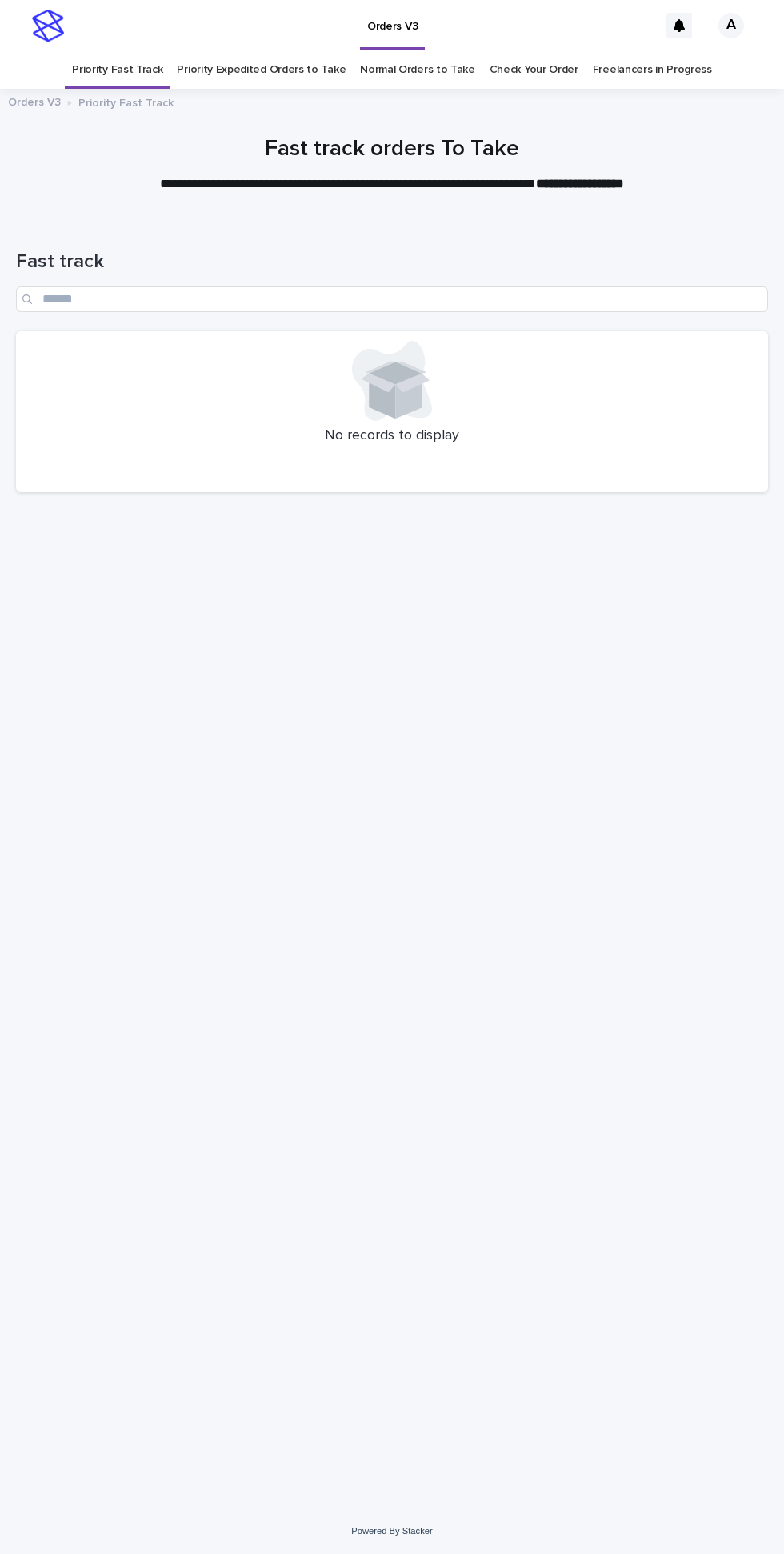
click at [254, 52] on link "Priority Expedited Orders to Take" at bounding box center [262, 70] width 169 height 38
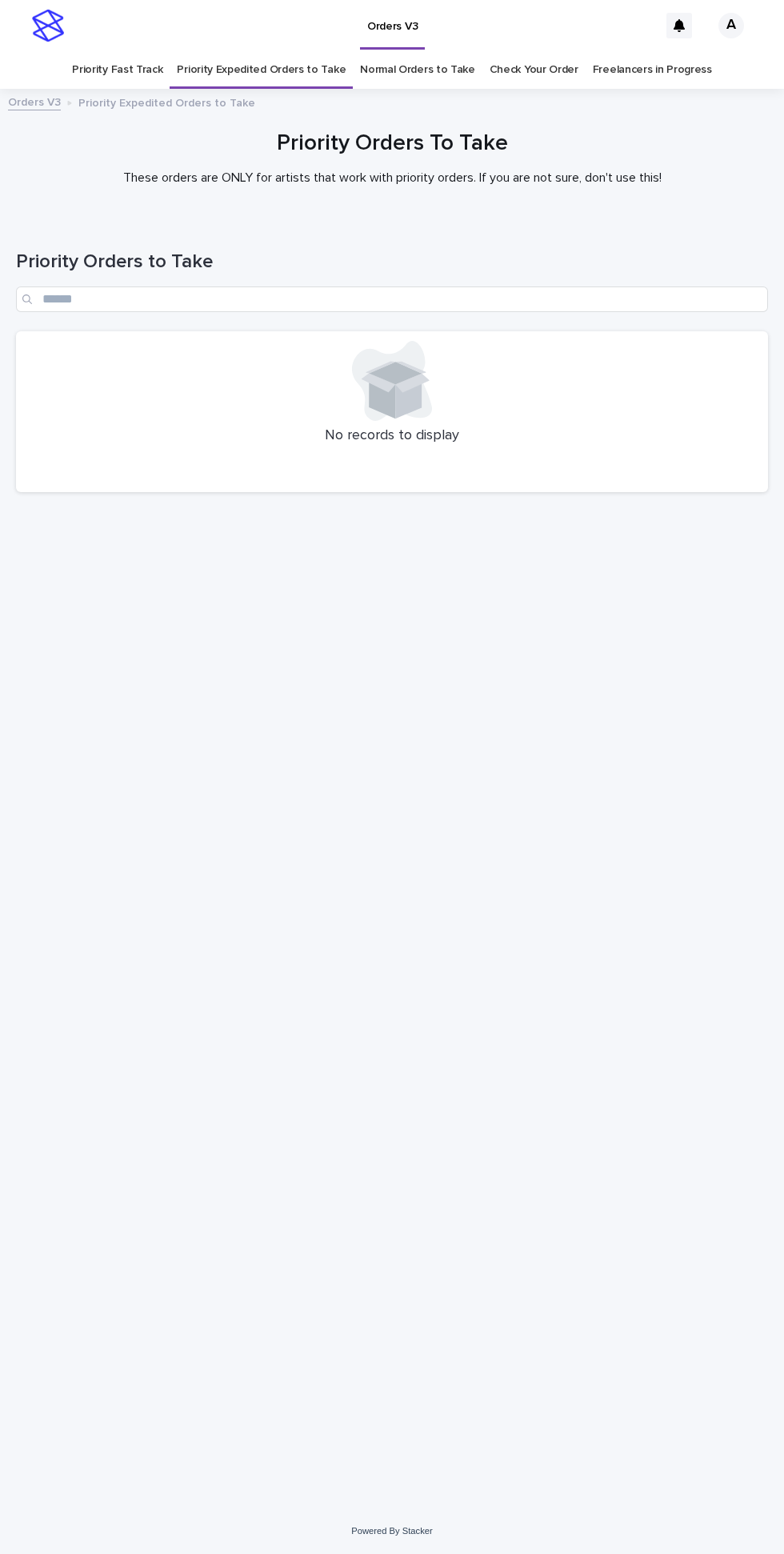
click at [414, 52] on link "Normal Orders to Take" at bounding box center [417, 70] width 115 height 38
click at [133, 52] on link "Priority Fast Track" at bounding box center [117, 70] width 90 height 38
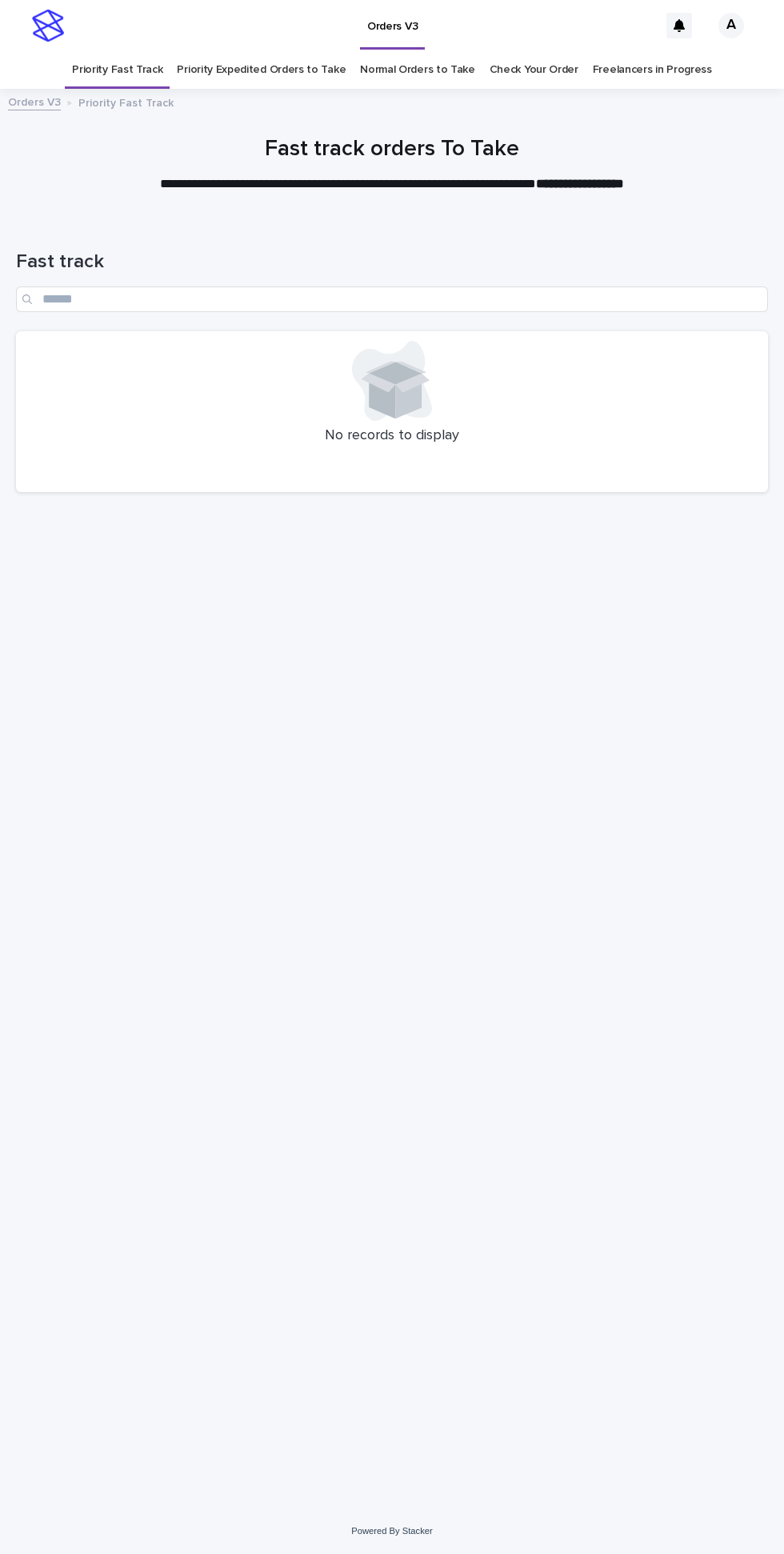
click at [294, 52] on link "Priority Expedited Orders to Take" at bounding box center [262, 70] width 169 height 38
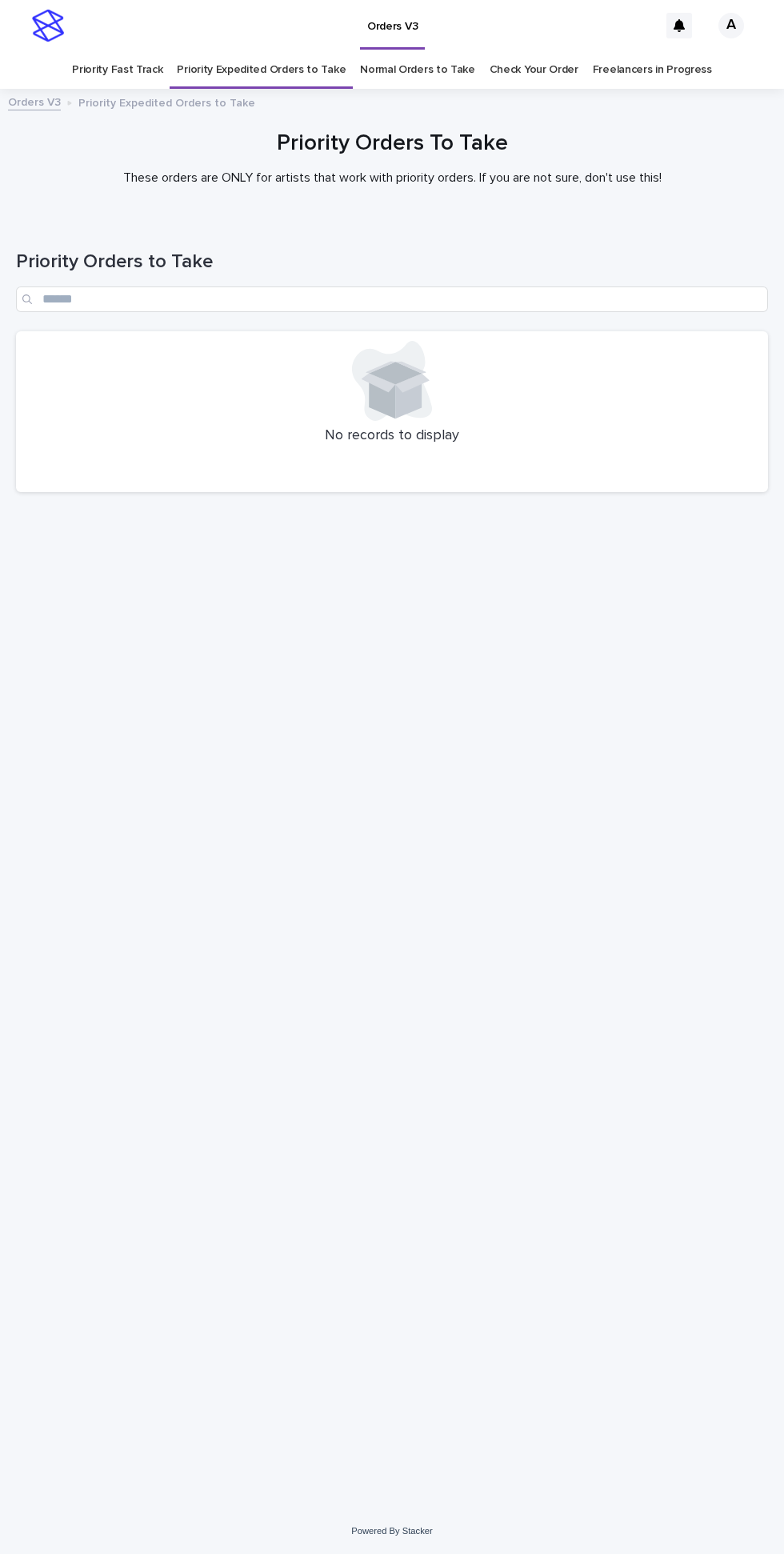
click at [415, 52] on link "Normal Orders to Take" at bounding box center [417, 70] width 115 height 38
click at [123, 52] on link "Priority Fast Track" at bounding box center [117, 70] width 90 height 38
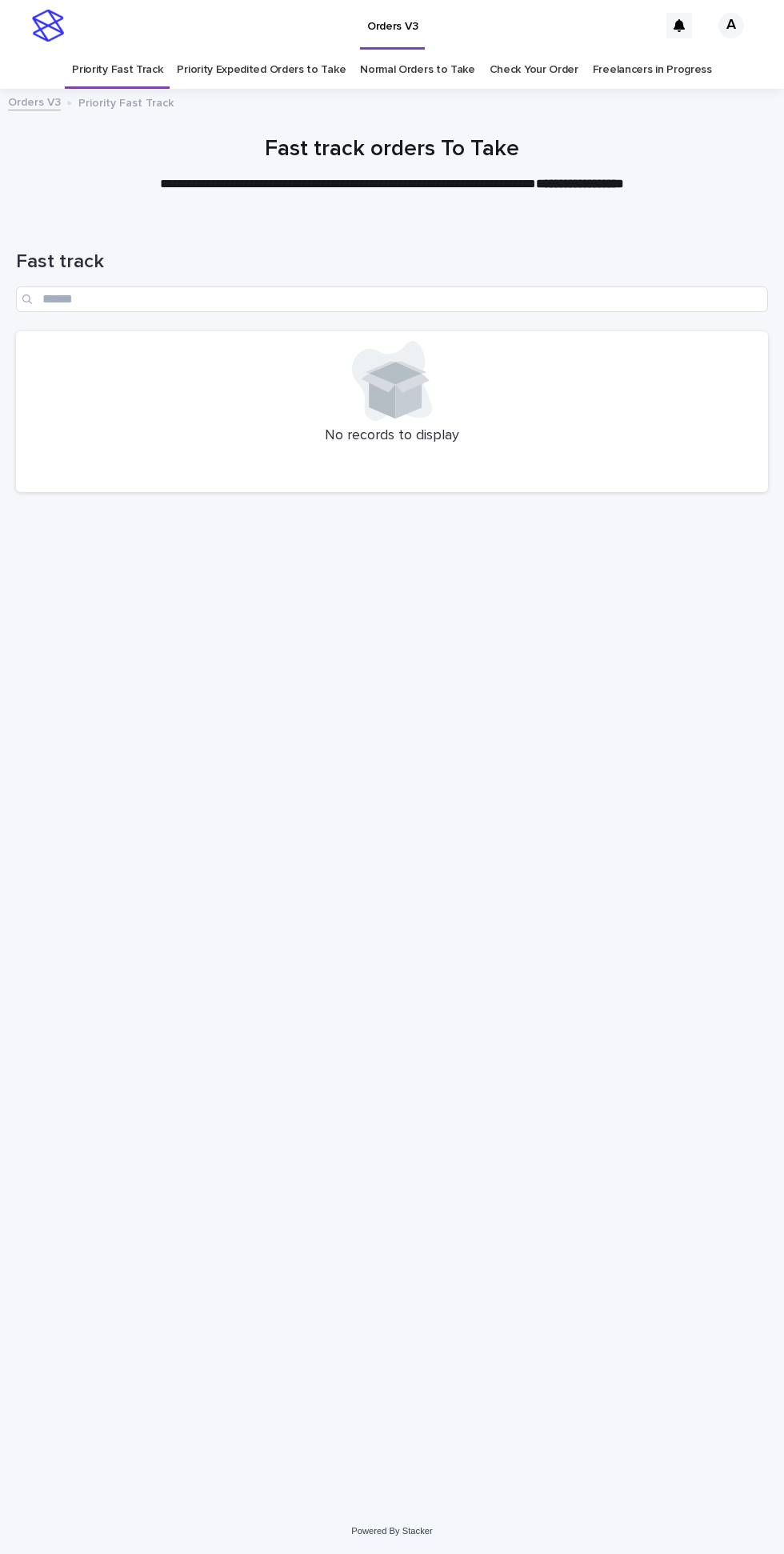
click at [268, 52] on link "Priority Expedited Orders to Take" at bounding box center [262, 70] width 169 height 38
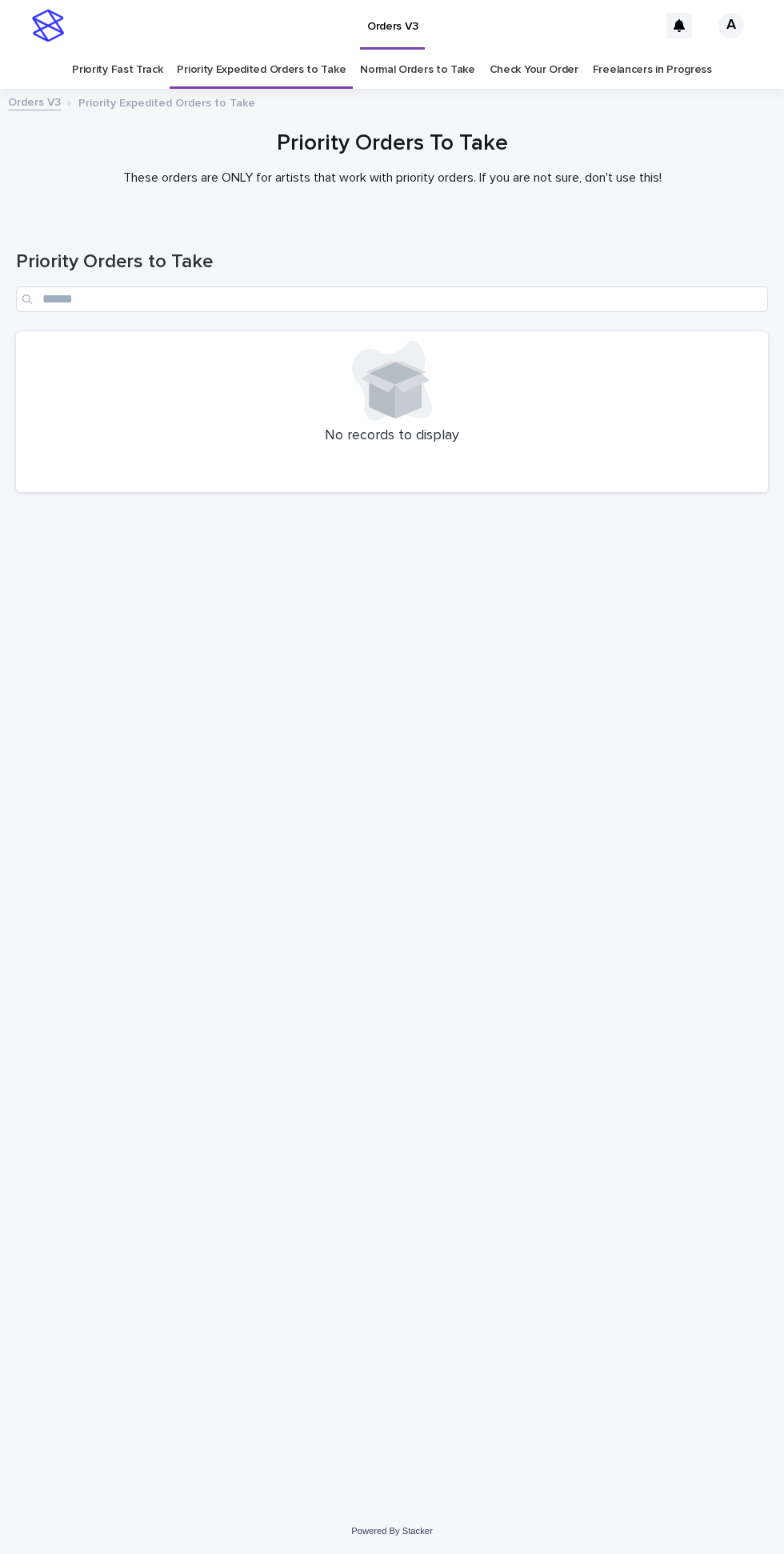
click at [430, 52] on link "Normal Orders to Take" at bounding box center [417, 70] width 115 height 38
click at [535, 52] on link "Check Your Order" at bounding box center [534, 70] width 89 height 38
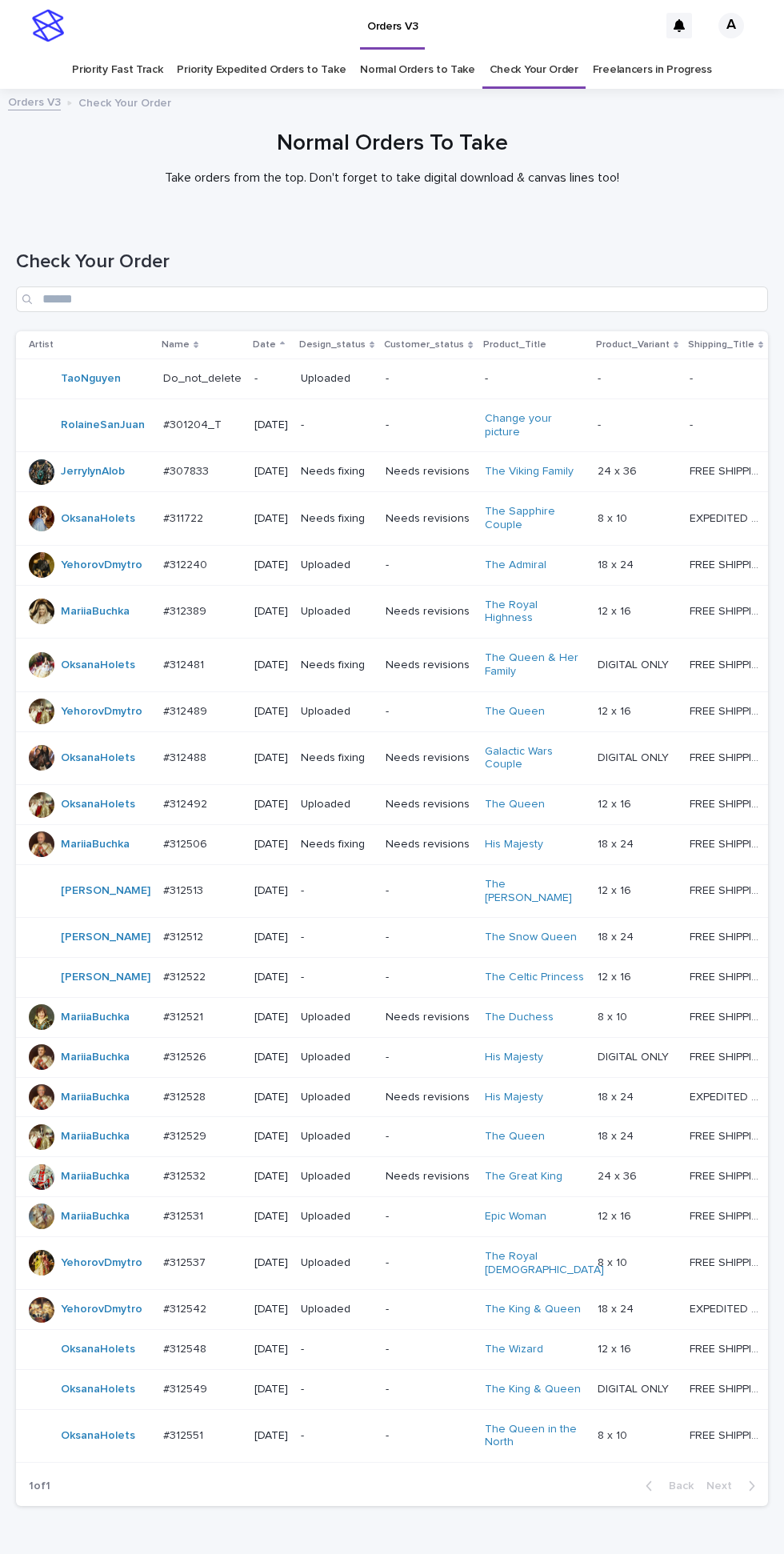
scroll to position [142, 0]
